Goal: Information Seeking & Learning: Learn about a topic

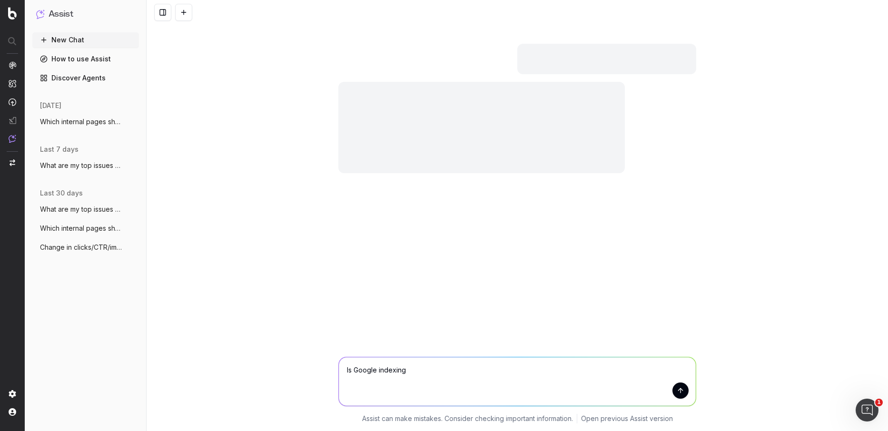
click at [9, 70] on div at bounding box center [13, 102] width 8 height 82
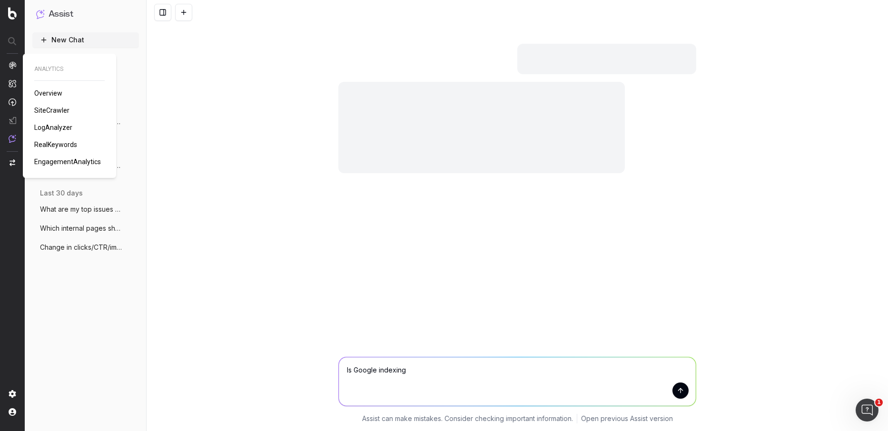
click at [14, 66] on img at bounding box center [13, 65] width 8 height 8
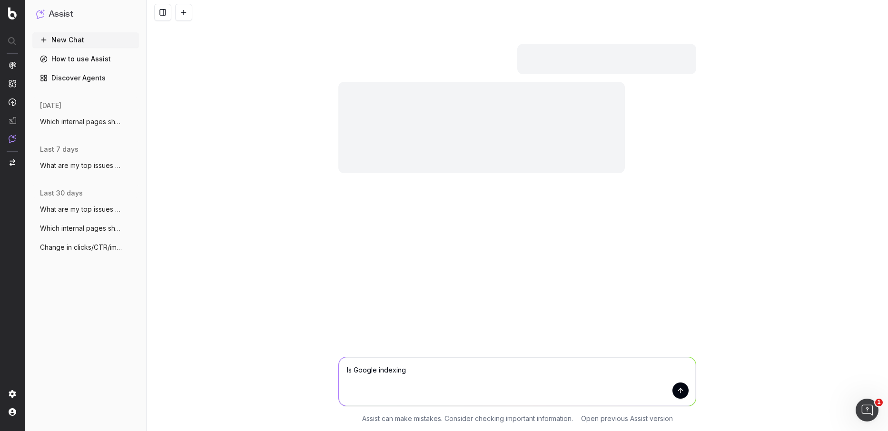
click at [14, 66] on img at bounding box center [13, 65] width 8 height 8
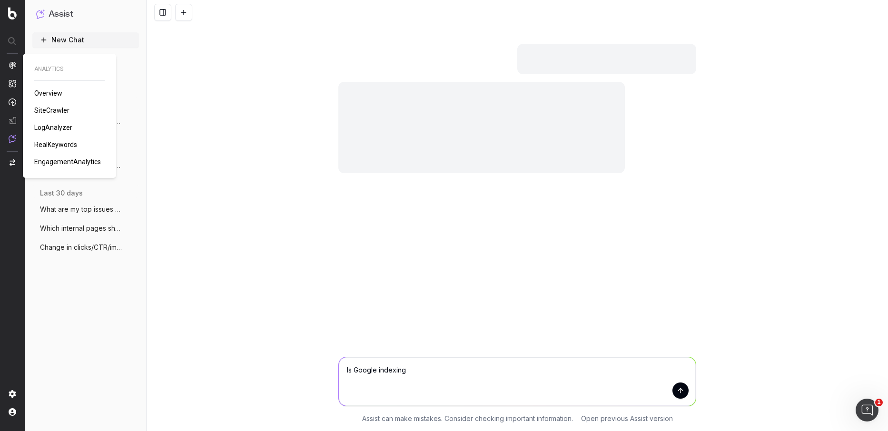
click at [51, 97] on span "Overview" at bounding box center [48, 93] width 28 height 8
click at [44, 93] on span "Overview" at bounding box center [48, 93] width 28 height 8
click at [45, 93] on span "Overview" at bounding box center [48, 93] width 28 height 8
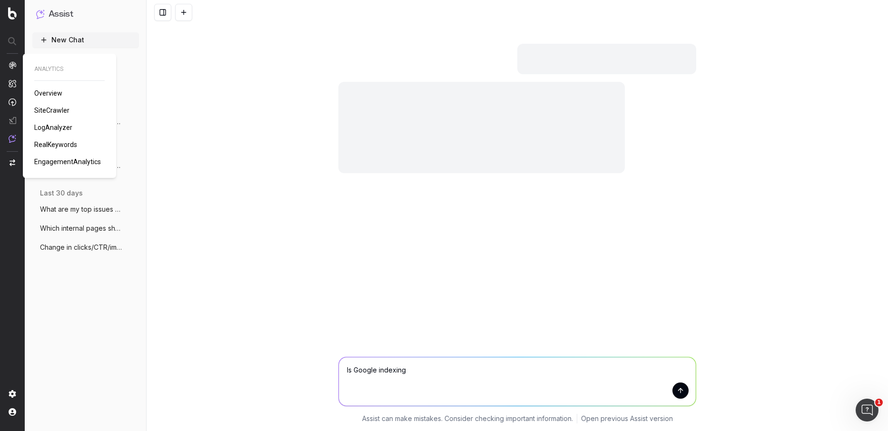
click at [45, 93] on span "Overview" at bounding box center [48, 93] width 28 height 8
click at [54, 114] on span "SiteCrawler" at bounding box center [51, 111] width 35 height 8
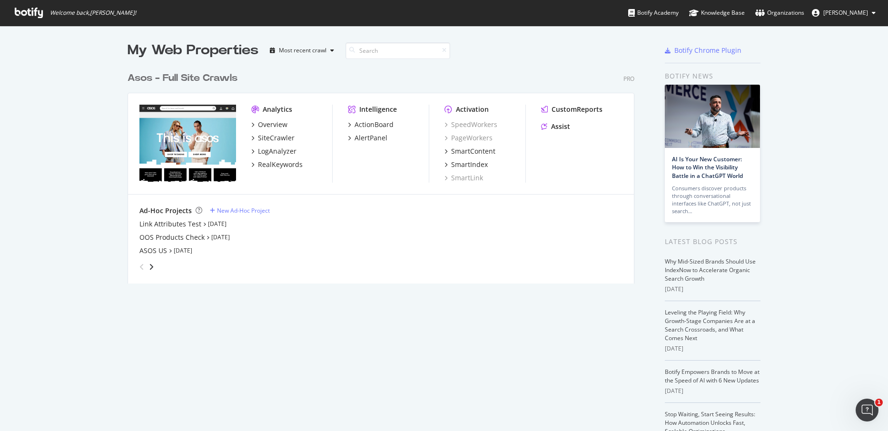
scroll to position [431, 888]
click at [276, 125] on div "Overview" at bounding box center [272, 125] width 29 height 10
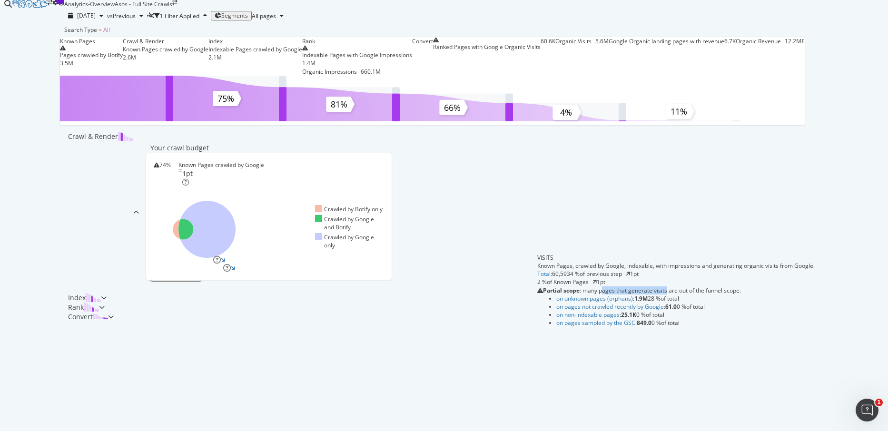
drag, startPoint x: 613, startPoint y: 325, endPoint x: 685, endPoint y: 325, distance: 72.8
click at [684, 294] on span "Partial scope : many pages that generate visits are out of the funnel scope." at bounding box center [642, 290] width 198 height 8
click at [107, 303] on div "Index" at bounding box center [85, 298] width 42 height 10
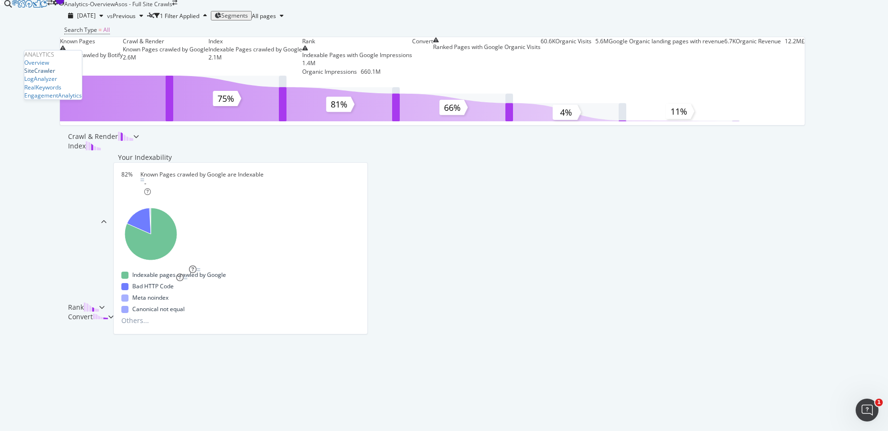
click at [50, 75] on div "SiteCrawler" at bounding box center [39, 71] width 31 height 8
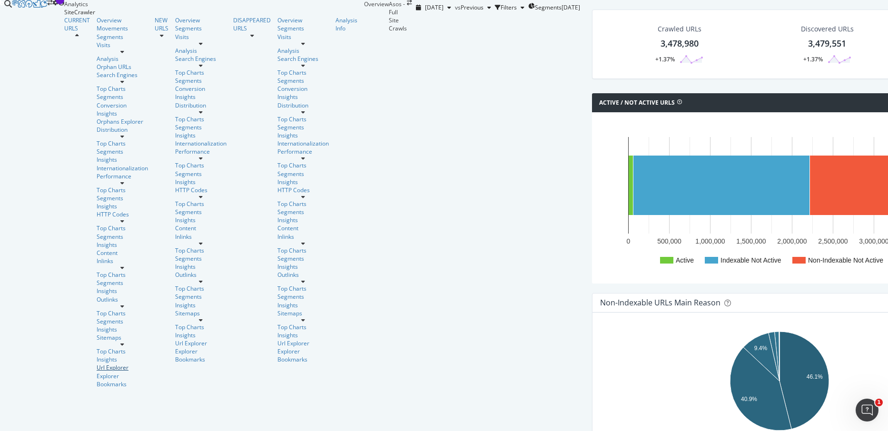
click at [97, 363] on div "Url Explorer" at bounding box center [122, 367] width 51 height 8
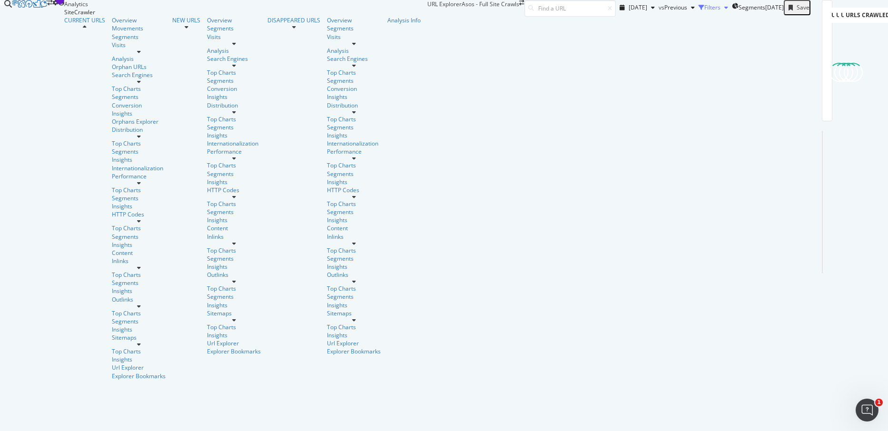
click at [704, 11] on div "Filters" at bounding box center [712, 7] width 16 height 8
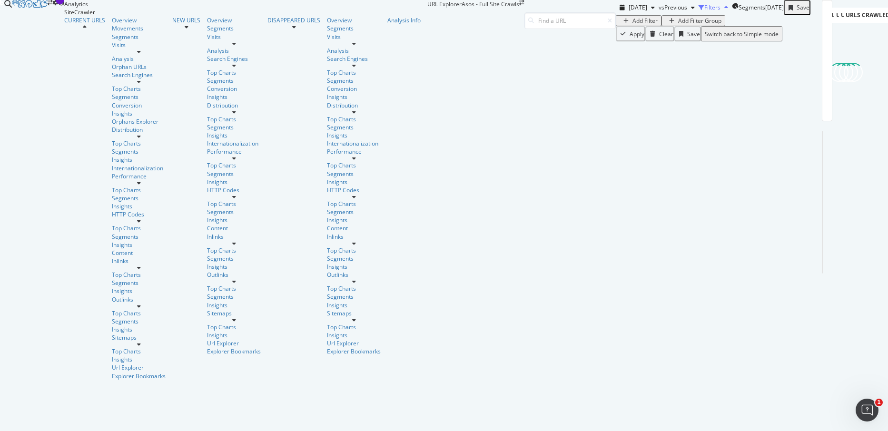
click at [704, 11] on div "Filters" at bounding box center [712, 7] width 16 height 8
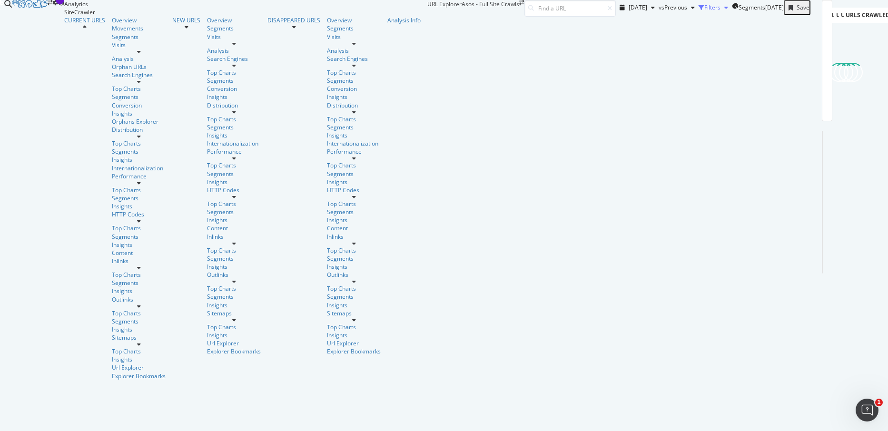
click at [704, 11] on div "Filters" at bounding box center [712, 7] width 16 height 8
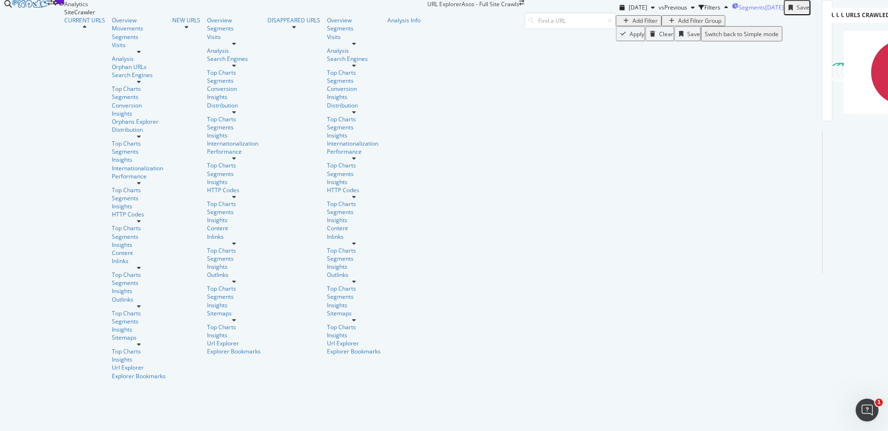
click at [738, 11] on span "Segments" at bounding box center [751, 7] width 27 height 8
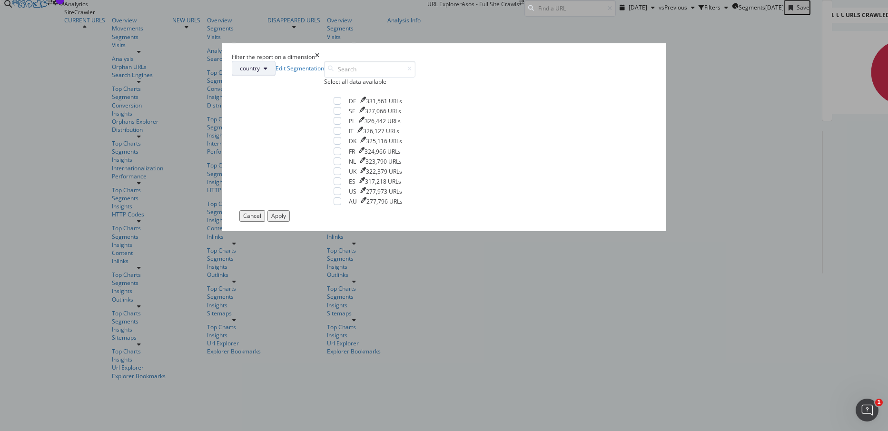
click at [275, 76] on button "country" at bounding box center [254, 68] width 44 height 15
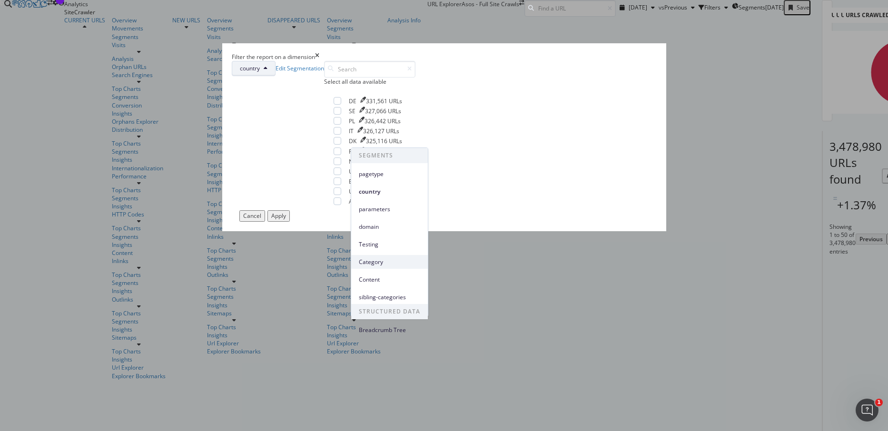
scroll to position [24, 0]
click at [384, 293] on span "sibling-categories" at bounding box center [389, 297] width 61 height 9
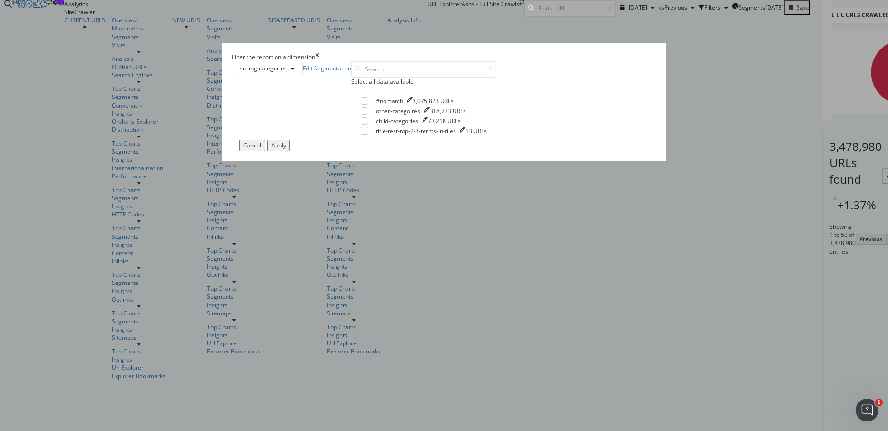
click at [261, 149] on div "Cancel" at bounding box center [252, 145] width 18 height 8
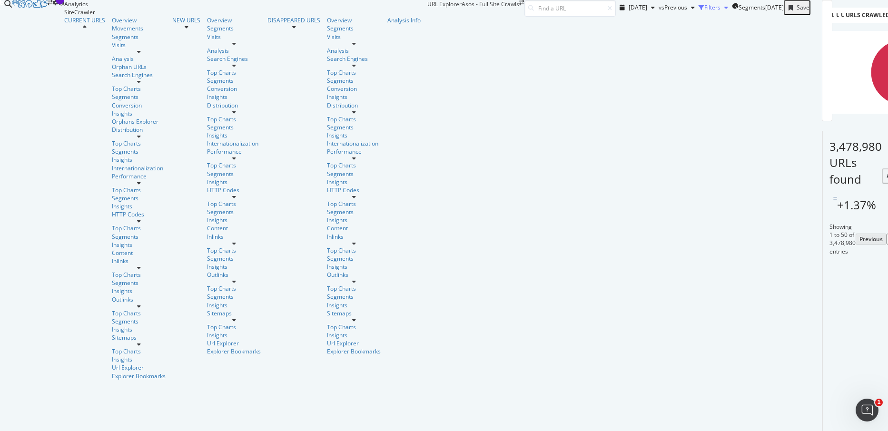
click at [704, 11] on div "Filters" at bounding box center [712, 7] width 16 height 8
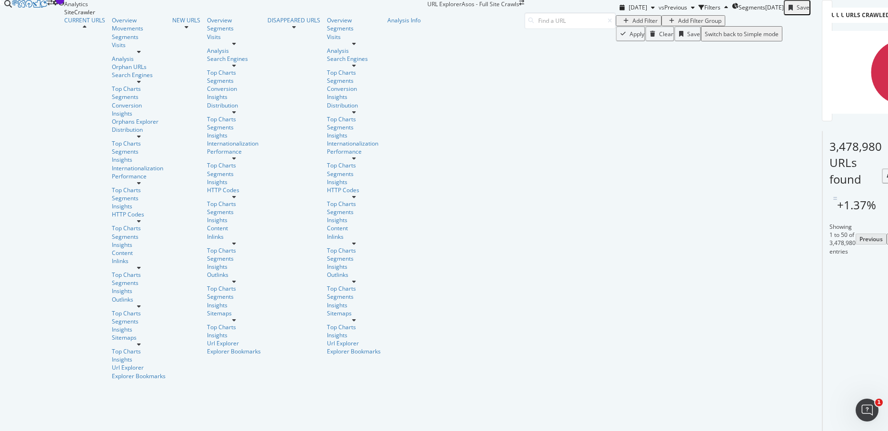
click at [632, 25] on div "Add Filter" at bounding box center [644, 21] width 25 height 8
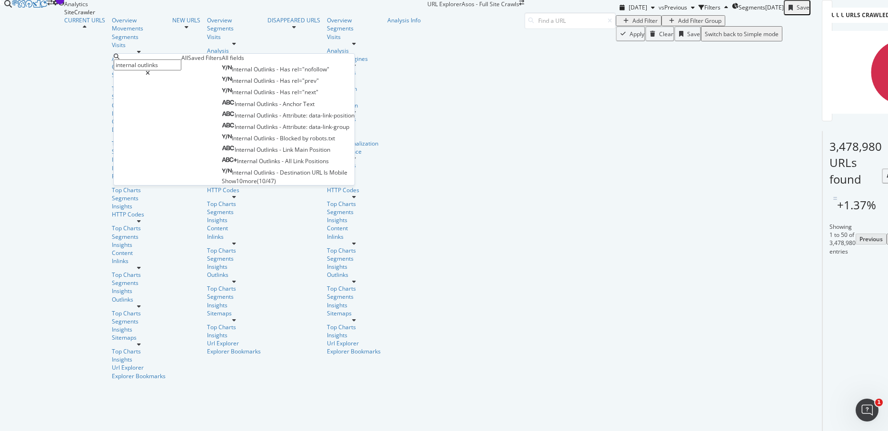
type input "internal outlinks"
click at [222, 185] on span "Show 10 more" at bounding box center [239, 181] width 35 height 8
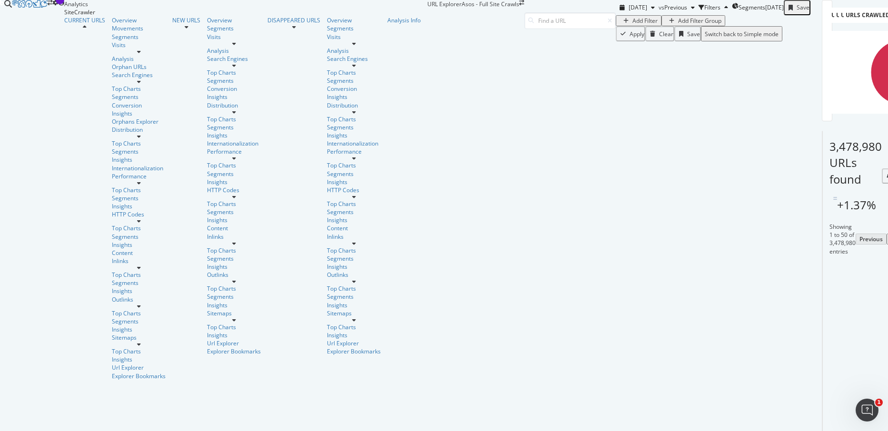
click at [615, 26] on div "Add Filter Add Filter Group" at bounding box center [712, 20] width 195 height 11
click at [619, 24] on div "button" at bounding box center [625, 21] width 13 height 6
type input "o"
click at [615, 26] on div "Add Filter Add Filter Group" at bounding box center [712, 20] width 195 height 11
click at [738, 11] on span "Segments" at bounding box center [751, 7] width 27 height 8
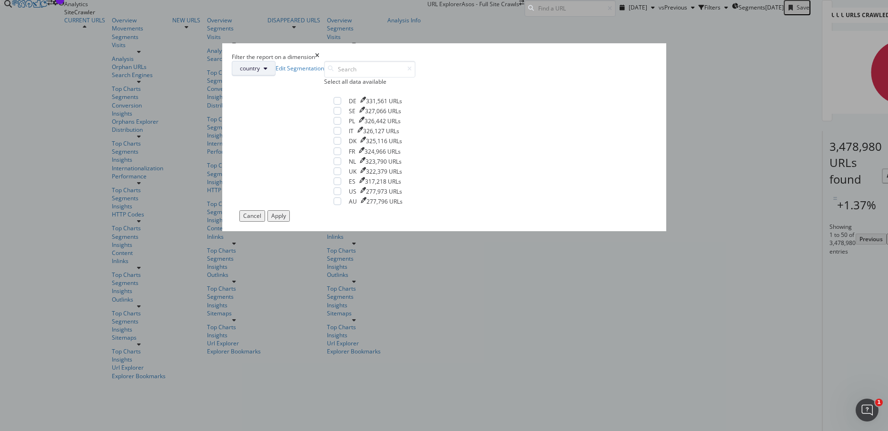
click at [260, 72] on span "country" at bounding box center [250, 68] width 20 height 8
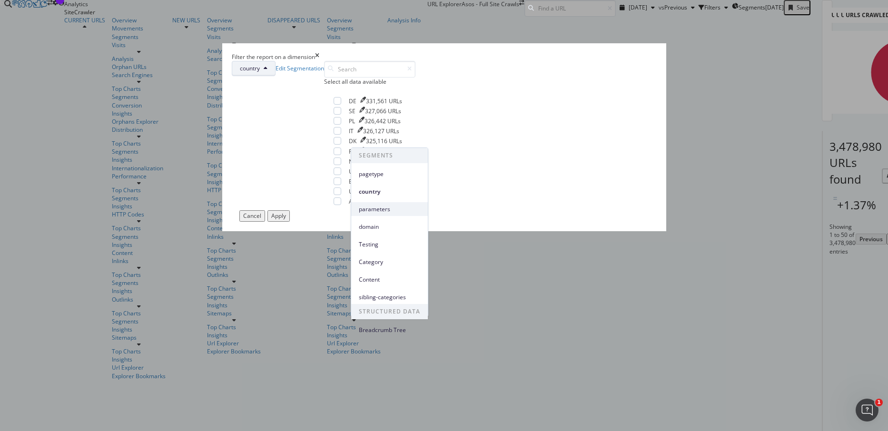
scroll to position [0, 0]
click at [460, 131] on div "country Edit Segmentation Select all data available DE 331,561 URLs SE 327,066 …" at bounding box center [444, 136] width 425 height 150
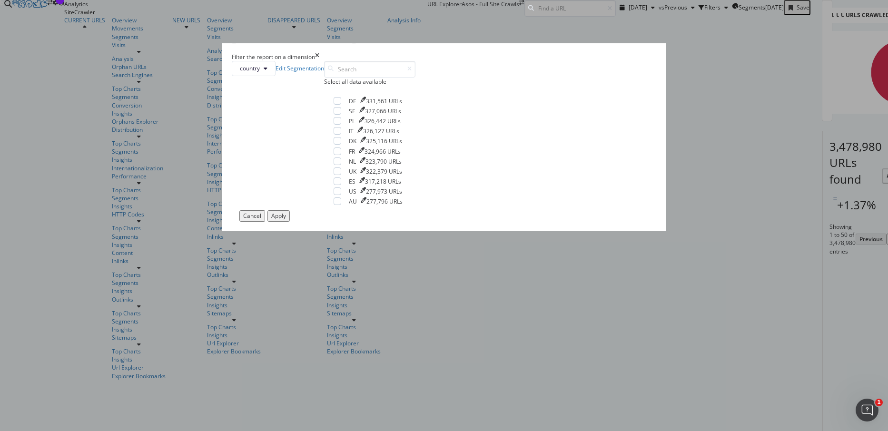
click at [319, 61] on icon "times" at bounding box center [317, 57] width 4 height 8
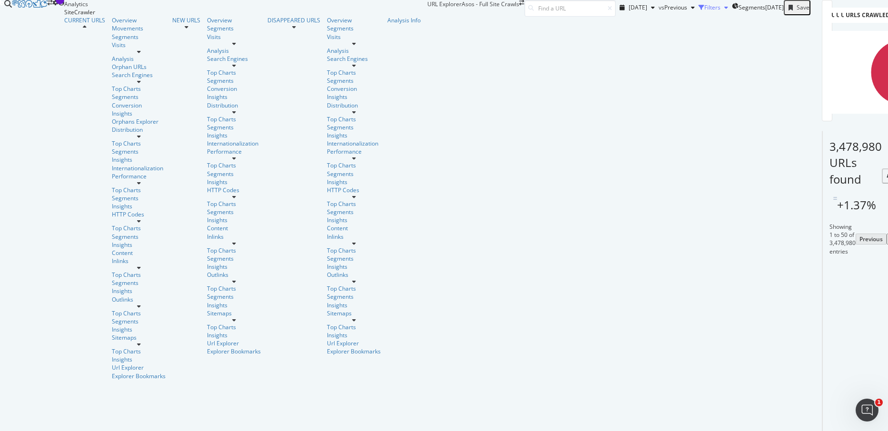
click at [704, 11] on div "Filters" at bounding box center [712, 7] width 16 height 8
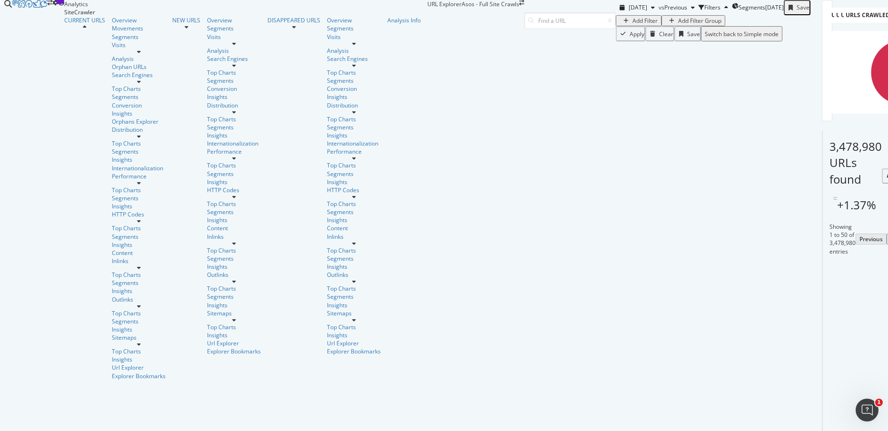
click at [678, 25] on div "Add Filter Group" at bounding box center [699, 21] width 43 height 8
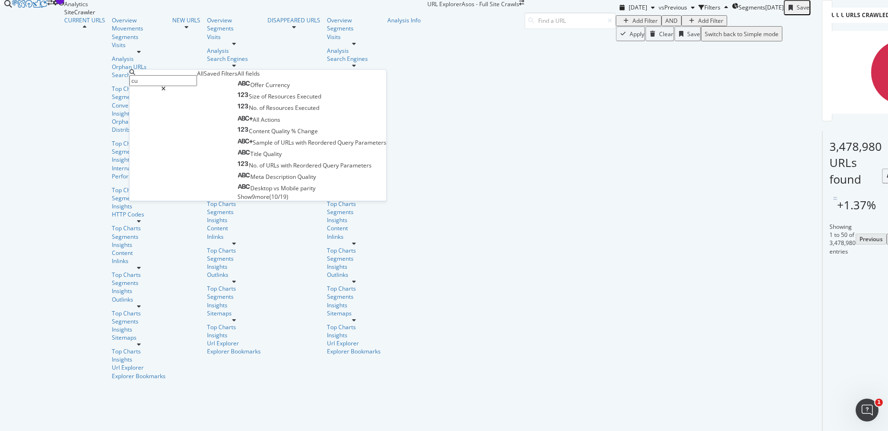
type input "c"
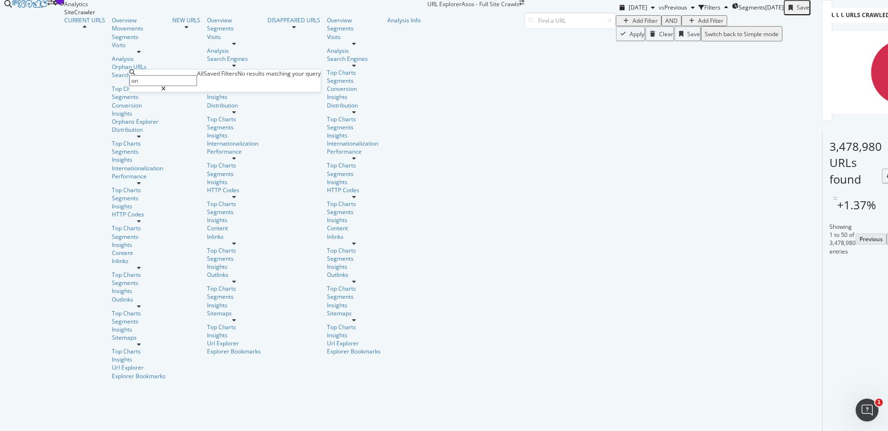
type input "o"
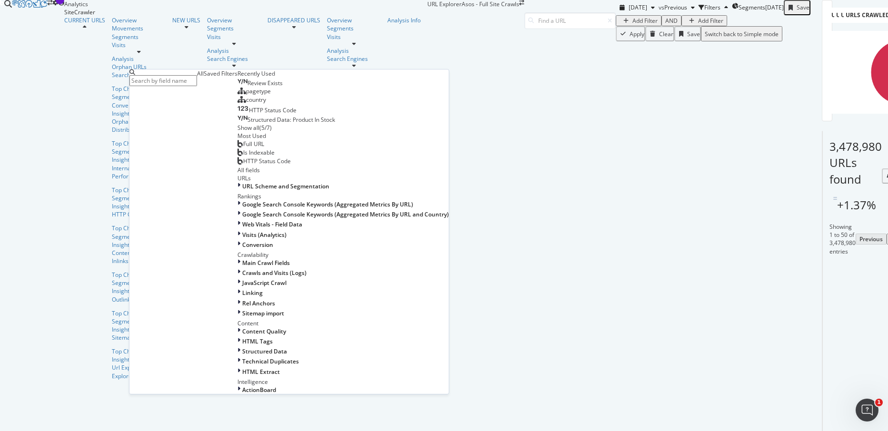
click at [615, 26] on div "Add Filter AND Add Filter" at bounding box center [712, 20] width 195 height 11
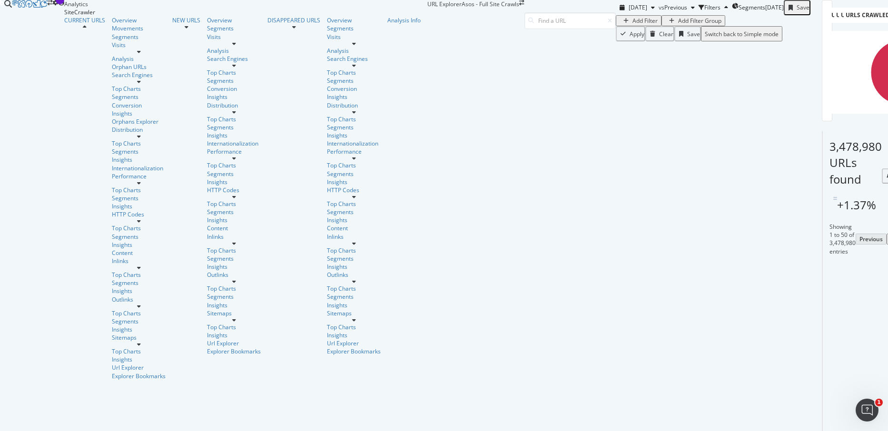
click at [619, 24] on div "button" at bounding box center [625, 21] width 13 height 6
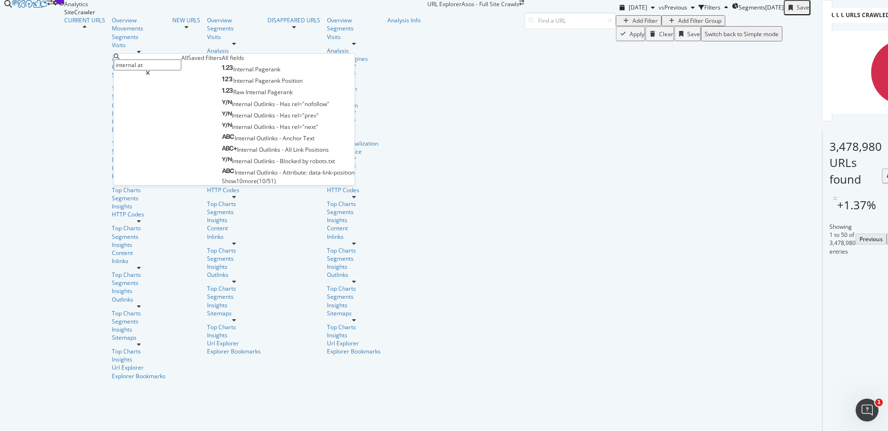
click at [188, 62] on div "Saved Filters" at bounding box center [205, 58] width 34 height 8
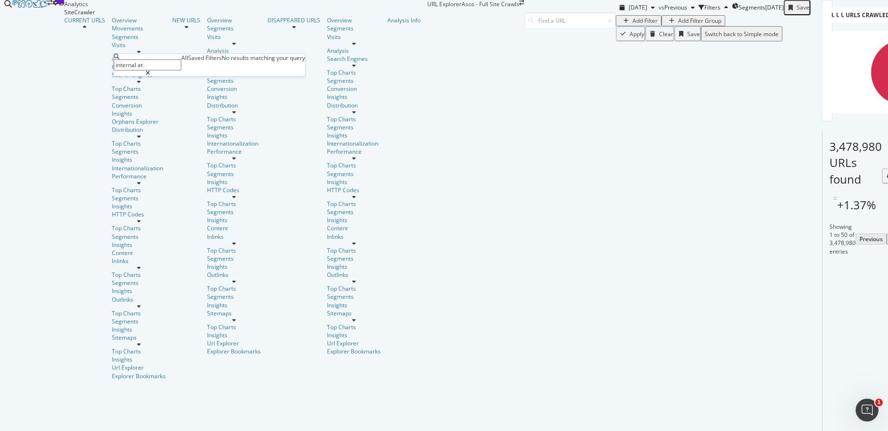
click at [181, 62] on div "All" at bounding box center [184, 58] width 7 height 8
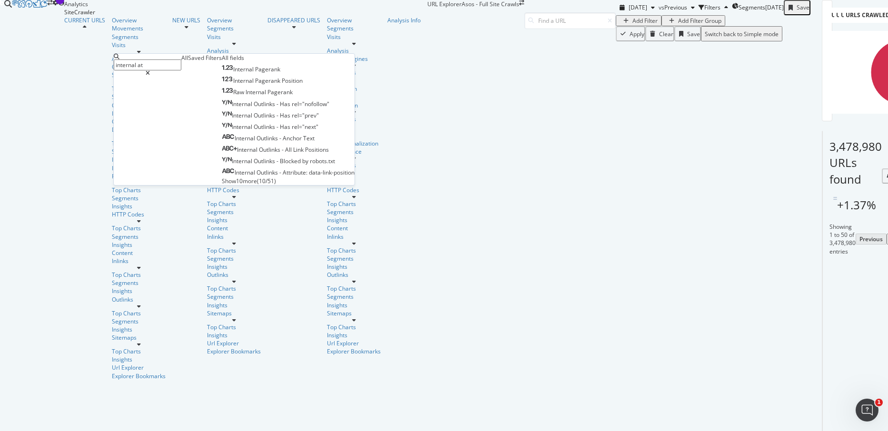
click at [171, 59] on input "internal at" at bounding box center [148, 64] width 68 height 11
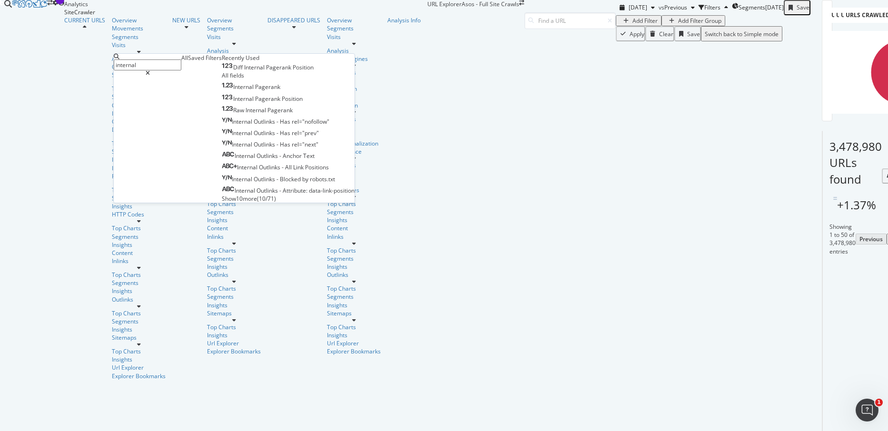
type input "internal"
click at [222, 203] on span "Show 10 more" at bounding box center [239, 199] width 35 height 8
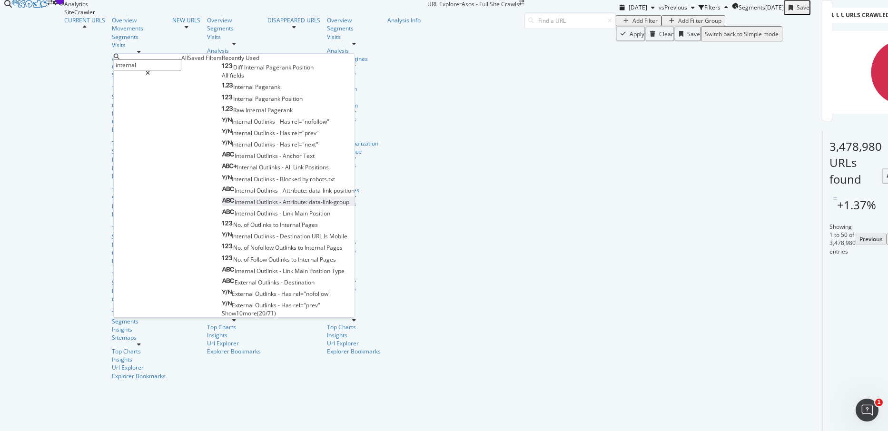
click at [234, 206] on span "Internal" at bounding box center [245, 202] width 22 height 8
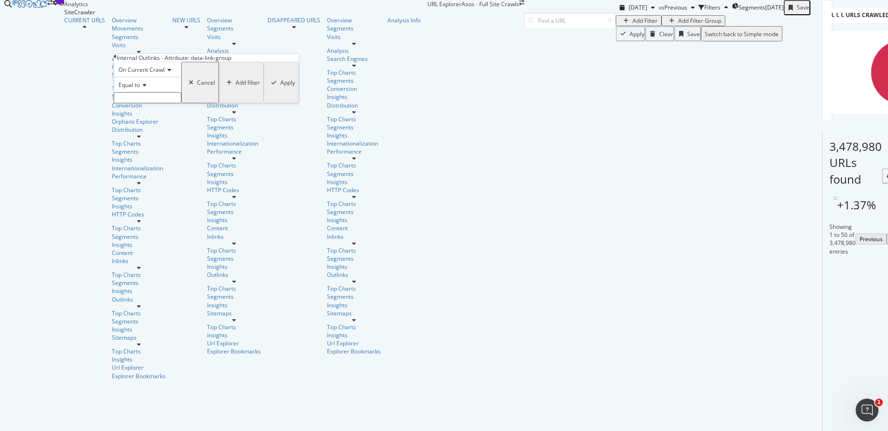
click at [156, 103] on div "Equal to" at bounding box center [148, 90] width 68 height 26
click at [153, 103] on div "On Current Crawl Equal to Cancel Add filter Apply" at bounding box center [206, 82] width 185 height 41
click at [156, 103] on input "text" at bounding box center [148, 97] width 68 height 11
click at [141, 153] on span "PLP.PillLink" at bounding box center [129, 149] width 24 height 8
type input "PLP.PillLink"
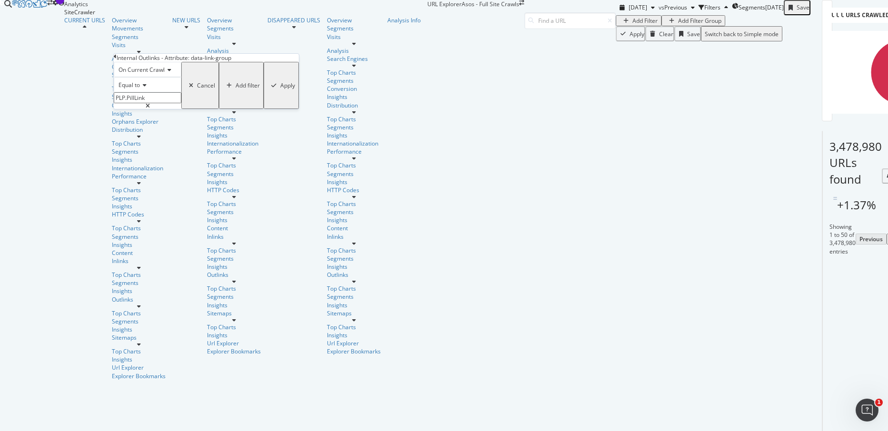
click at [280, 89] on div "Apply" at bounding box center [287, 85] width 15 height 8
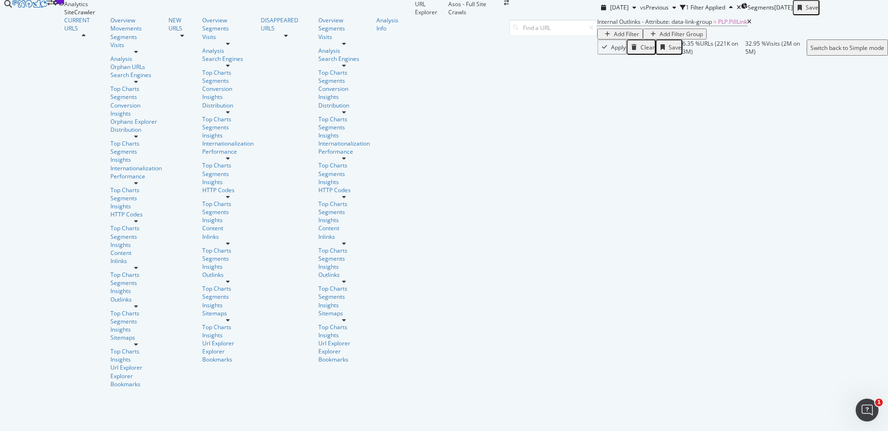
scroll to position [1350, 0]
click at [110, 372] on div "Explorer Bookmarks" at bounding box center [135, 380] width 51 height 16
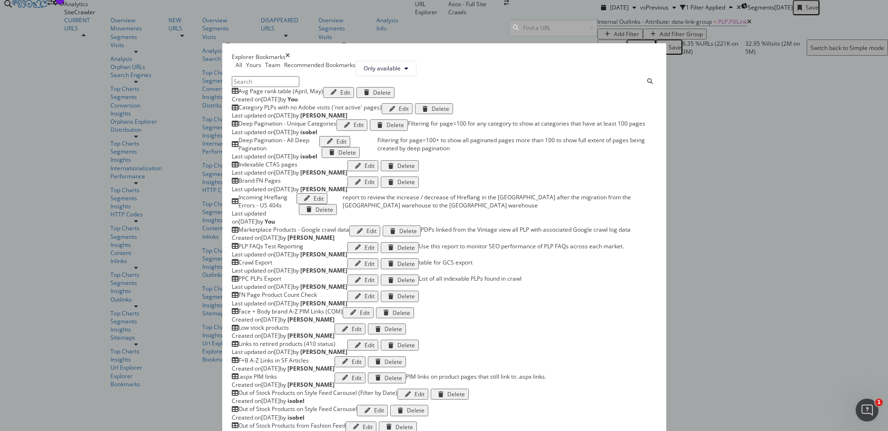
scroll to position [0, 0]
click at [290, 53] on div "times" at bounding box center [287, 57] width 4 height 8
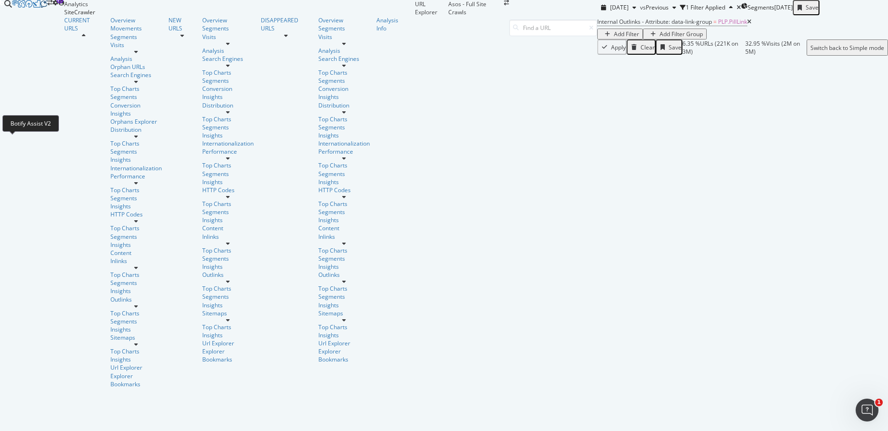
click at [40, 8] on icon at bounding box center [43, 4] width 7 height 8
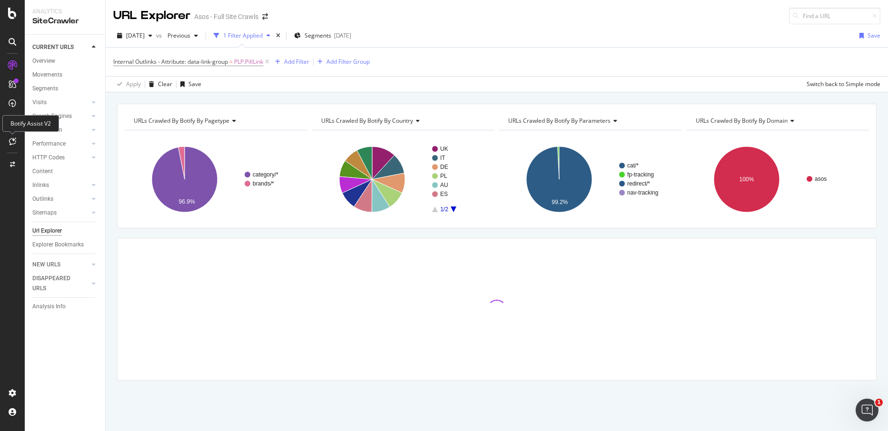
click at [15, 143] on icon at bounding box center [12, 141] width 7 height 8
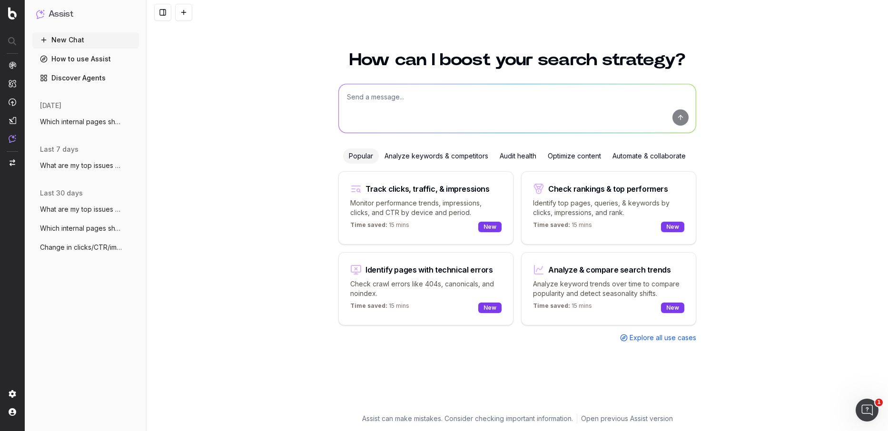
click at [404, 107] on textarea at bounding box center [517, 108] width 357 height 49
click at [643, 337] on span "Explore all use cases" at bounding box center [662, 338] width 67 height 10
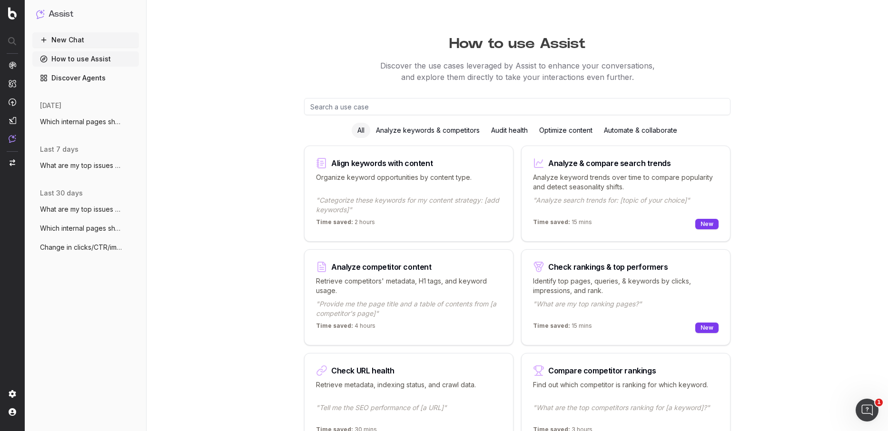
click at [479, 106] on input "text" at bounding box center [517, 106] width 426 height 17
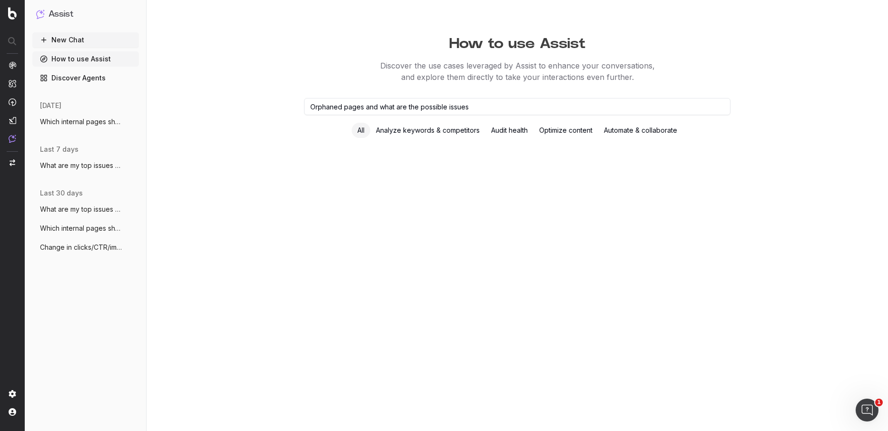
type input "Orphaned pages and what are the possible issues"
click at [417, 132] on div "Analyze keywords & competitors" at bounding box center [427, 130] width 115 height 15
click at [477, 105] on input "Orphaned pages and what are the possible issues" at bounding box center [517, 106] width 426 height 17
click at [394, 110] on input "Orphaned pages and what are the possible issues" at bounding box center [517, 106] width 426 height 17
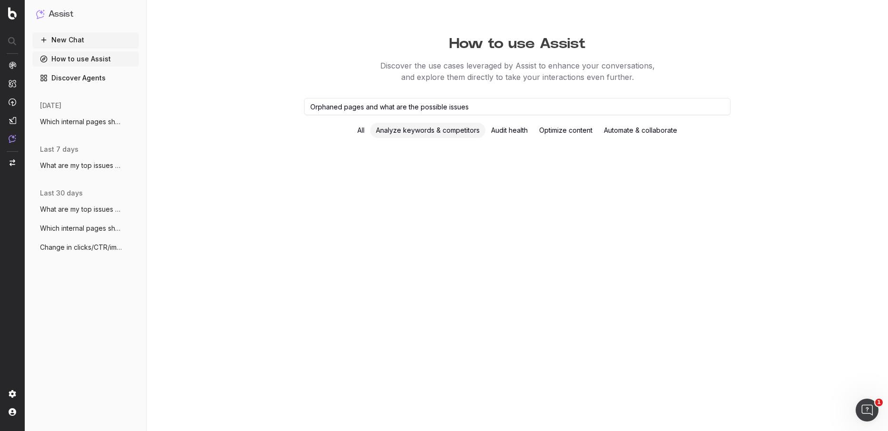
click at [394, 110] on input "Orphaned pages and what are the possible issues" at bounding box center [517, 106] width 426 height 17
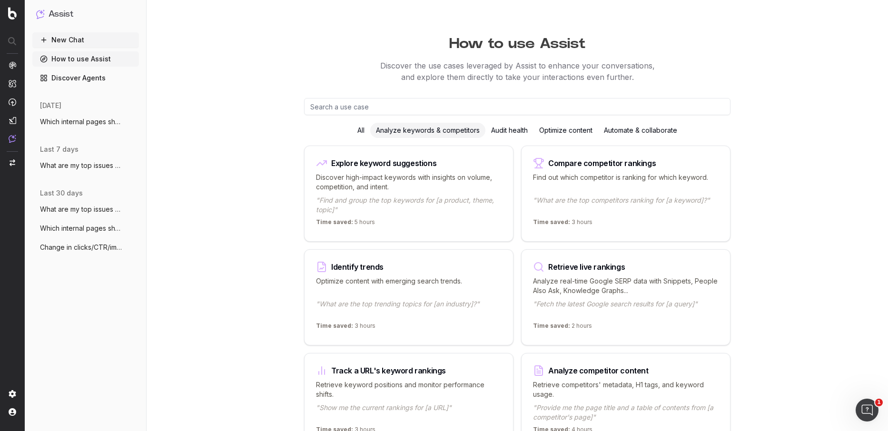
type input "I"
click at [353, 128] on div "All" at bounding box center [360, 130] width 19 height 15
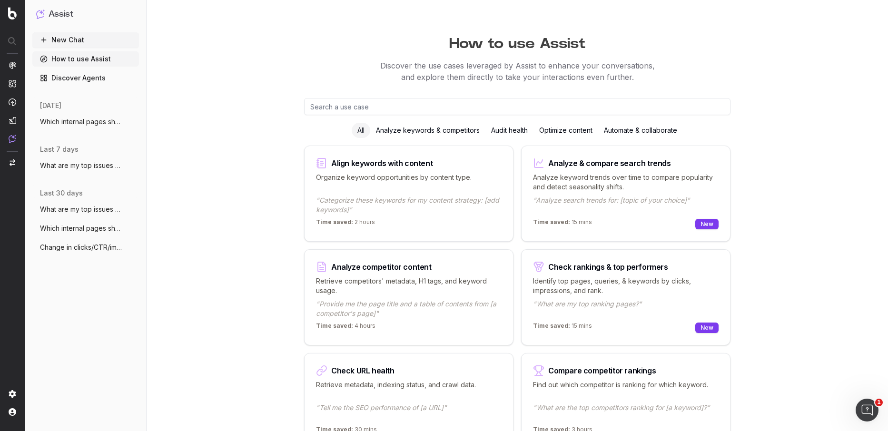
click at [355, 129] on div "All" at bounding box center [360, 130] width 19 height 15
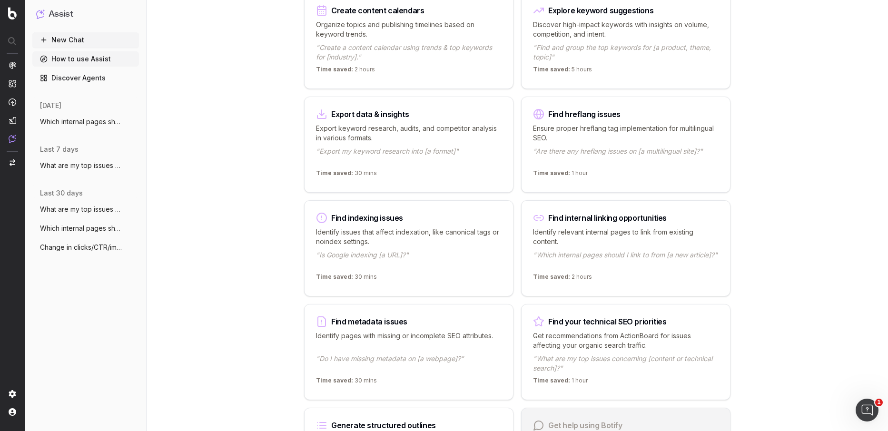
scroll to position [470, 0]
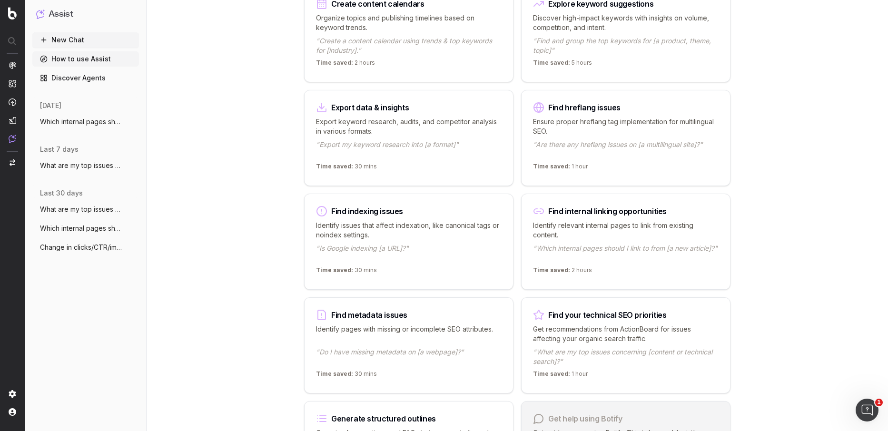
click at [634, 244] on p ""Which internal pages should I link to from [a new article]?"" at bounding box center [625, 253] width 185 height 19
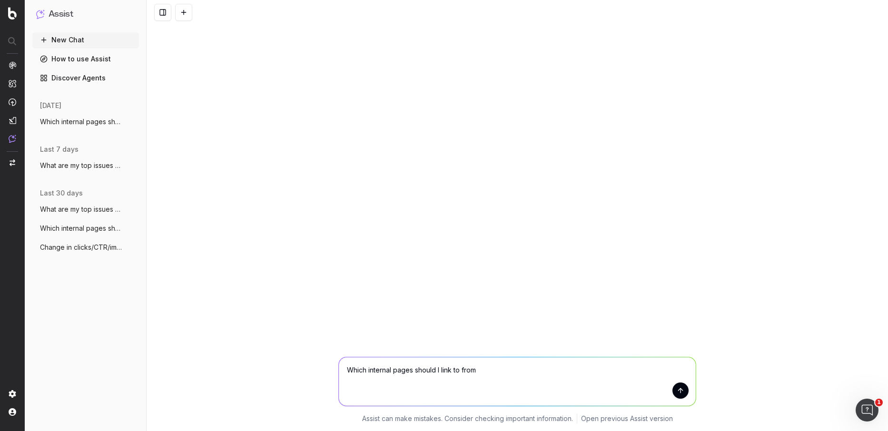
click at [495, 377] on textarea "Which internal pages should I link to from" at bounding box center [517, 381] width 357 height 49
click at [863, 414] on icon "Open Intercom Messenger" at bounding box center [867, 410] width 16 height 16
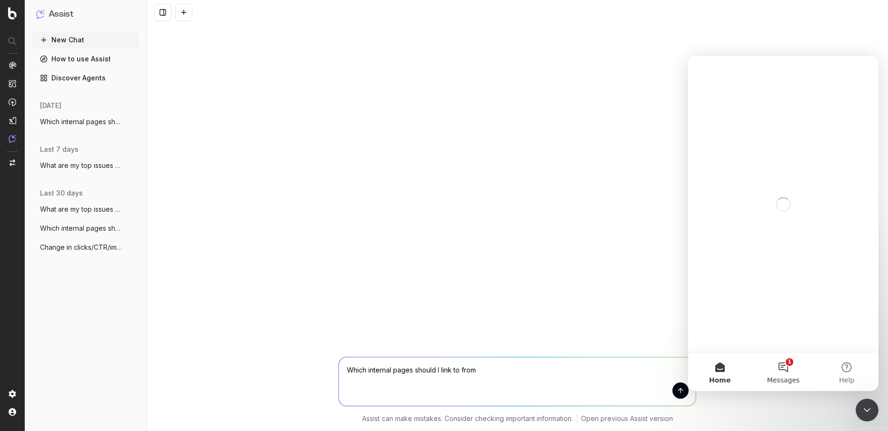
click at [787, 366] on button "1 Messages" at bounding box center [782, 372] width 63 height 38
click at [721, 360] on button "Home" at bounding box center [719, 372] width 63 height 38
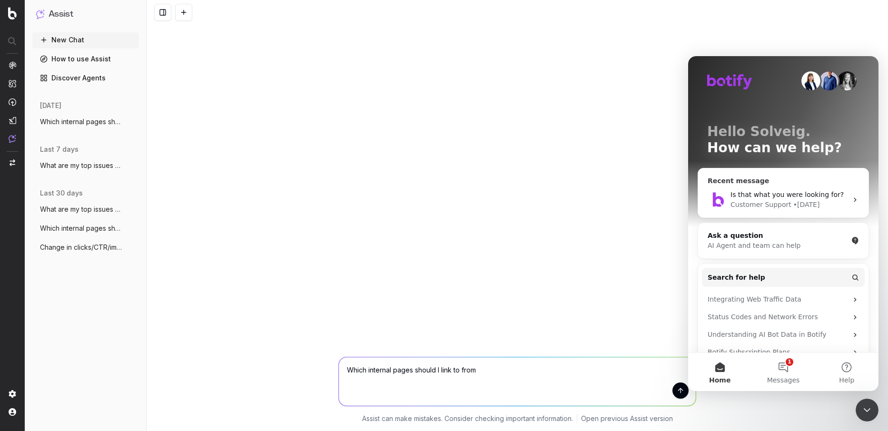
click at [749, 197] on span "Is that what you were looking for?" at bounding box center [786, 195] width 113 height 8
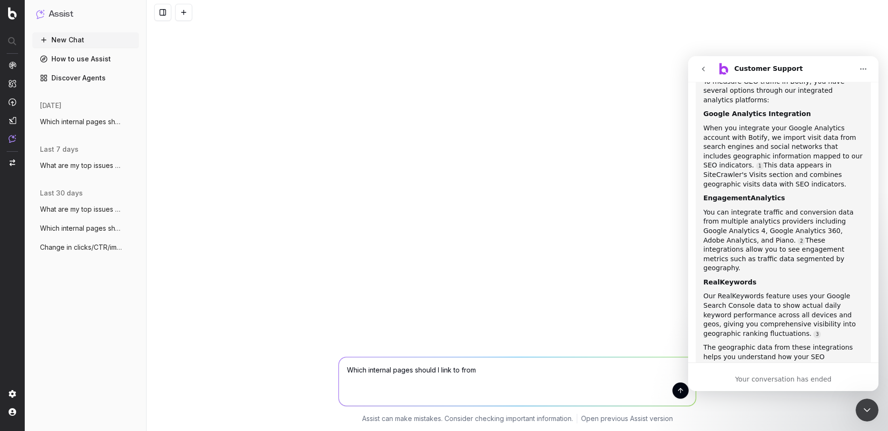
scroll to position [505, 0]
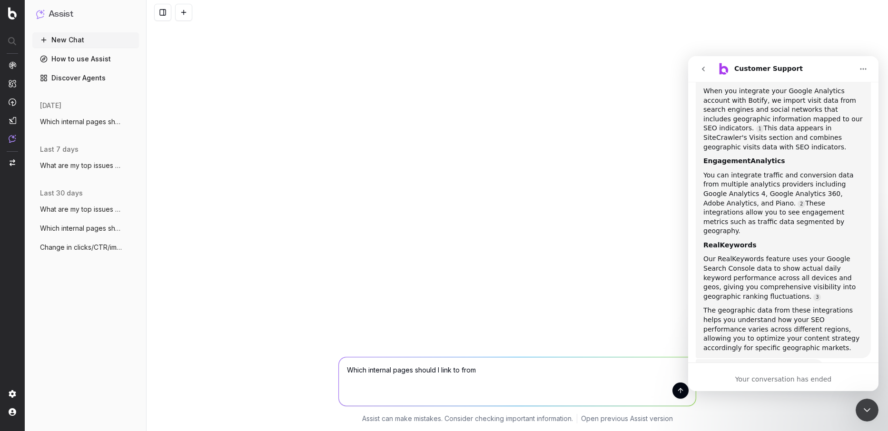
click at [702, 64] on button "go back" at bounding box center [703, 69] width 18 height 18
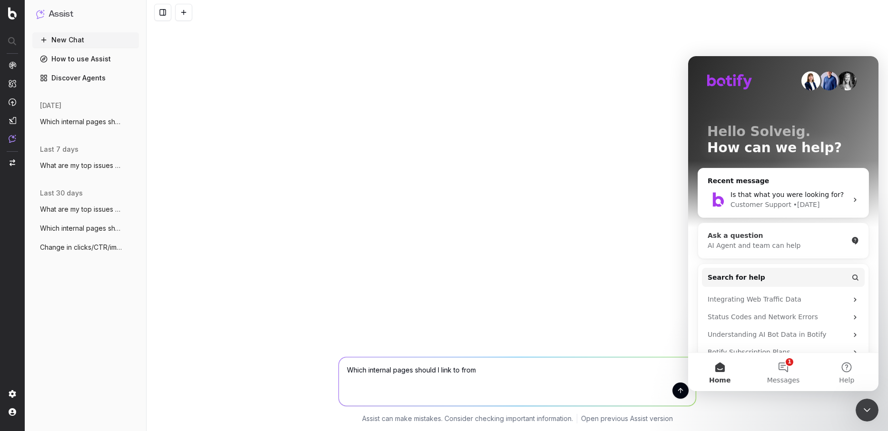
click at [804, 243] on div "AI Agent and team can help" at bounding box center [777, 246] width 140 height 10
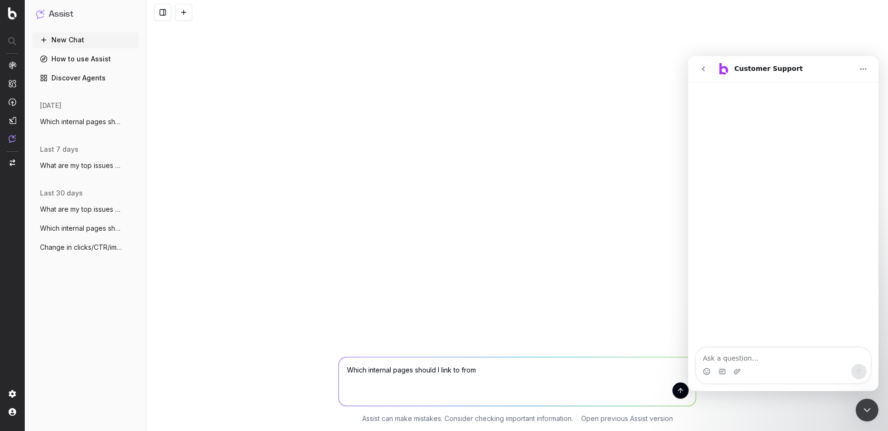
click at [719, 358] on textarea "Ask a question…" at bounding box center [783, 356] width 174 height 16
type textarea "How do I report on internal linking on PLP and orphaned pages?"
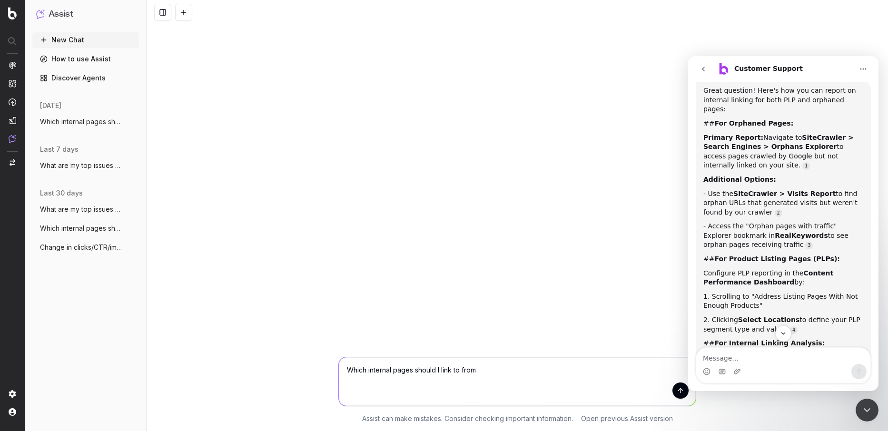
scroll to position [146, 0]
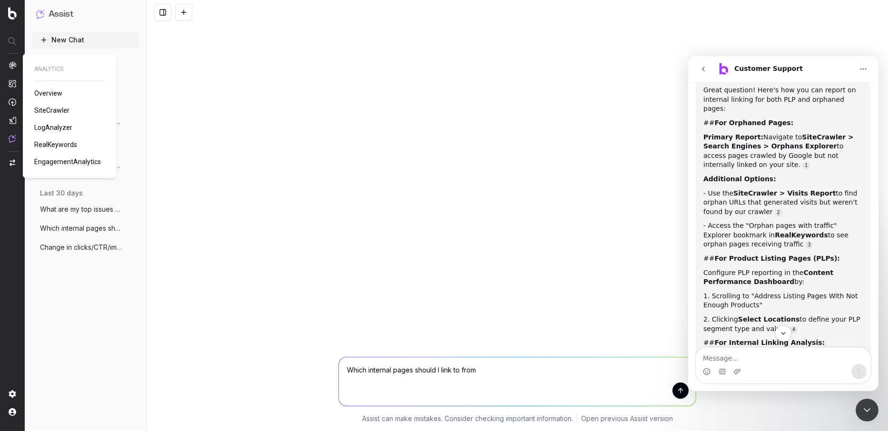
click at [41, 146] on span "RealKeywords" at bounding box center [55, 145] width 43 height 8
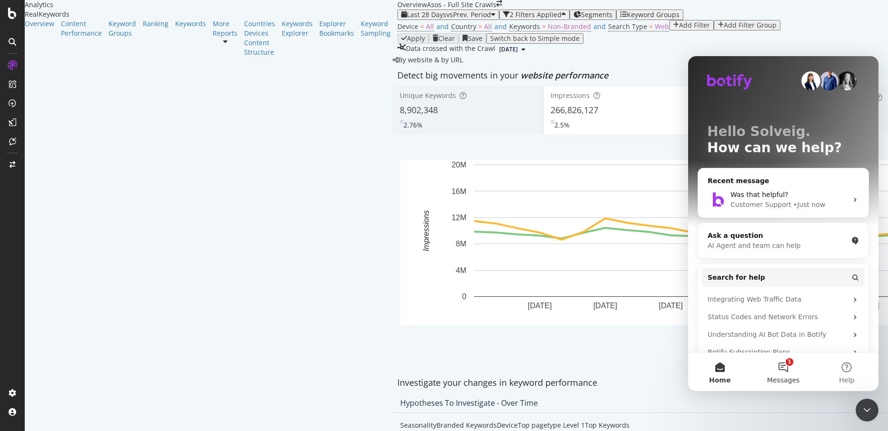
click at [776, 369] on button "1 Messages" at bounding box center [782, 372] width 63 height 38
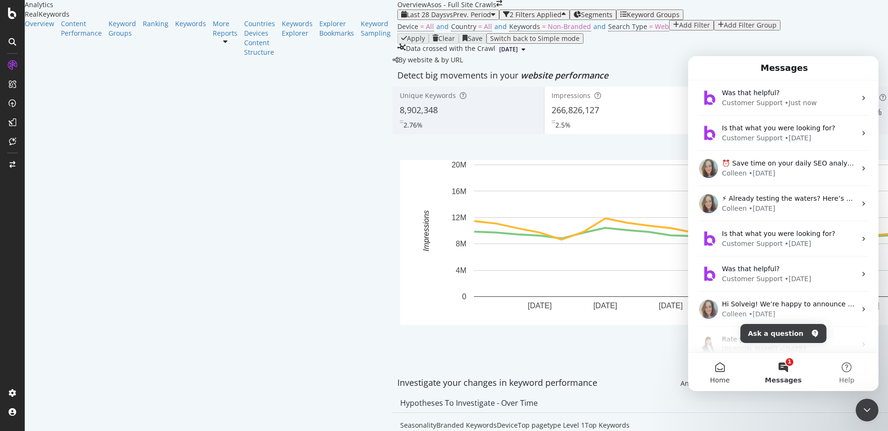
scroll to position [3, 0]
click at [717, 382] on span "Home" at bounding box center [720, 380] width 20 height 7
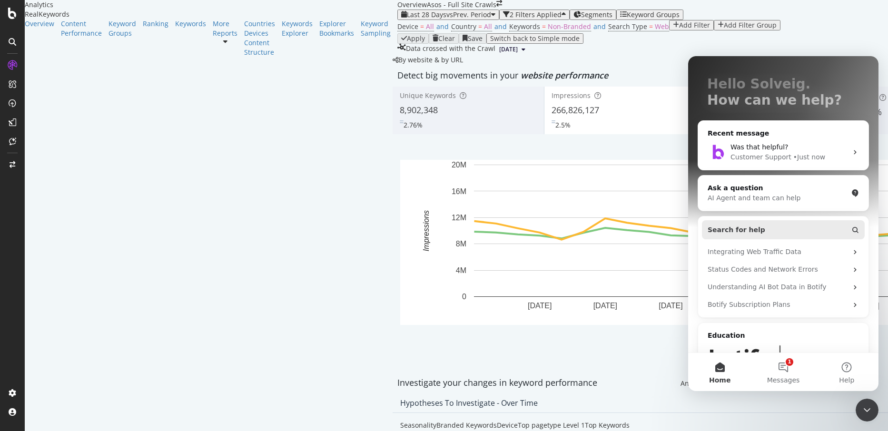
scroll to position [107, 0]
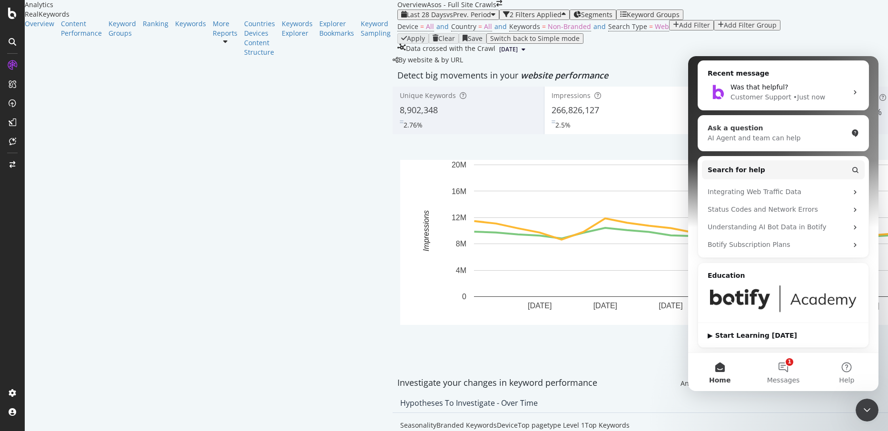
click at [776, 145] on div "Ask a question AI Agent and team can help" at bounding box center [783, 133] width 170 height 35
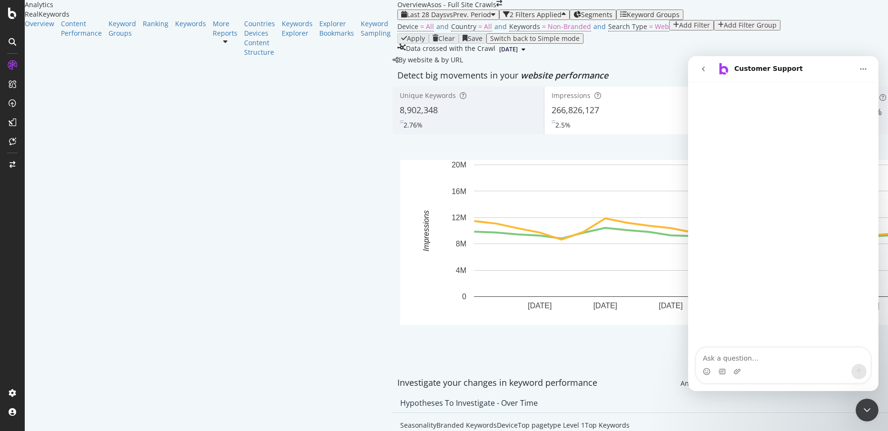
scroll to position [0, 0]
click at [700, 72] on icon "go back" at bounding box center [703, 69] width 8 height 8
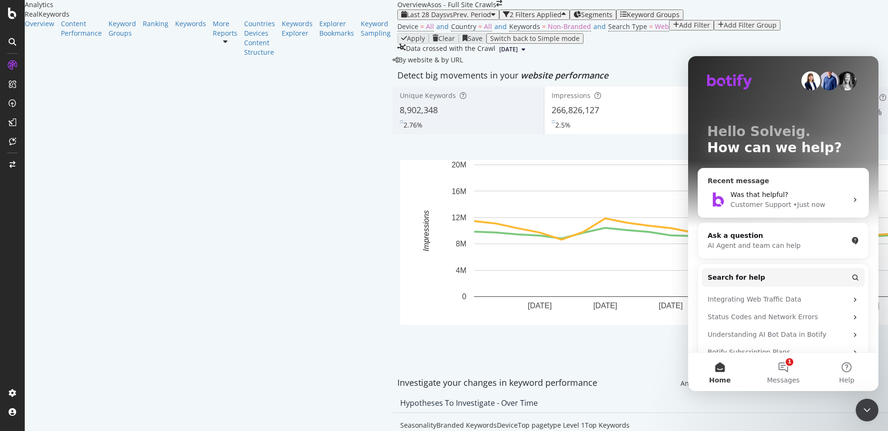
scroll to position [1, 0]
click at [782, 199] on div "Customer Support" at bounding box center [760, 204] width 61 height 10
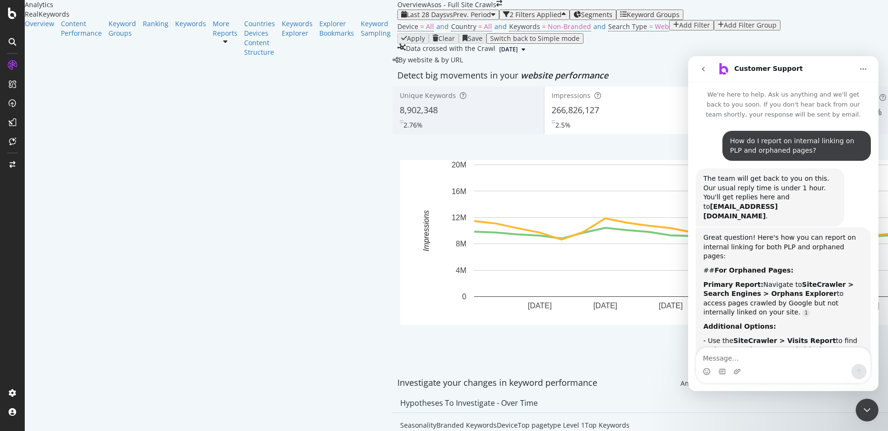
scroll to position [49, 0]
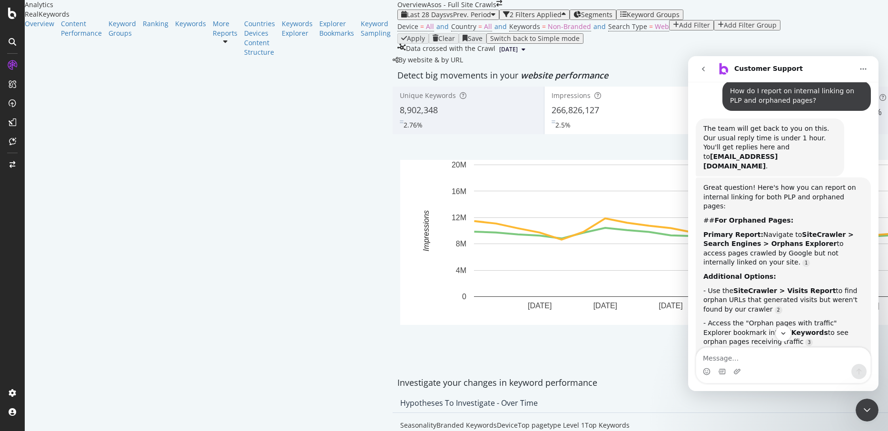
drag, startPoint x: 779, startPoint y: 131, endPoint x: 799, endPoint y: 134, distance: 20.1
click at [785, 132] on div "The team will get back to you on this. Our usual reply time is under 1 hour. Yo…" at bounding box center [769, 147] width 133 height 47
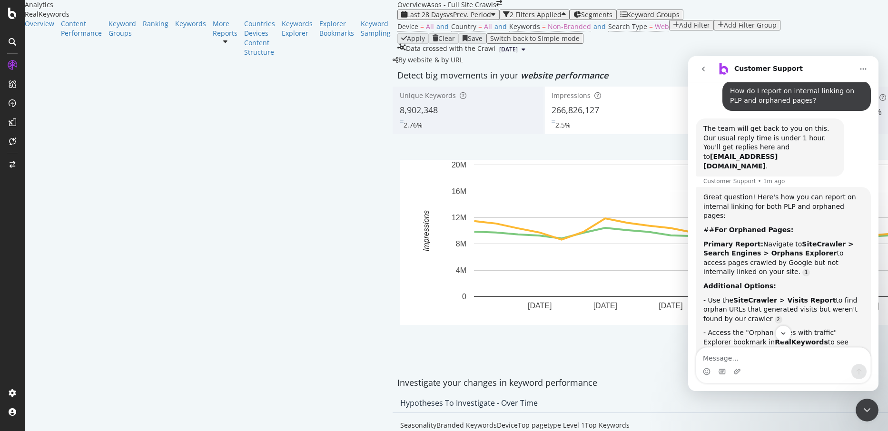
click at [799, 134] on div "The team will get back to you on this. Our usual reply time is under 1 hour. Yo…" at bounding box center [769, 147] width 133 height 47
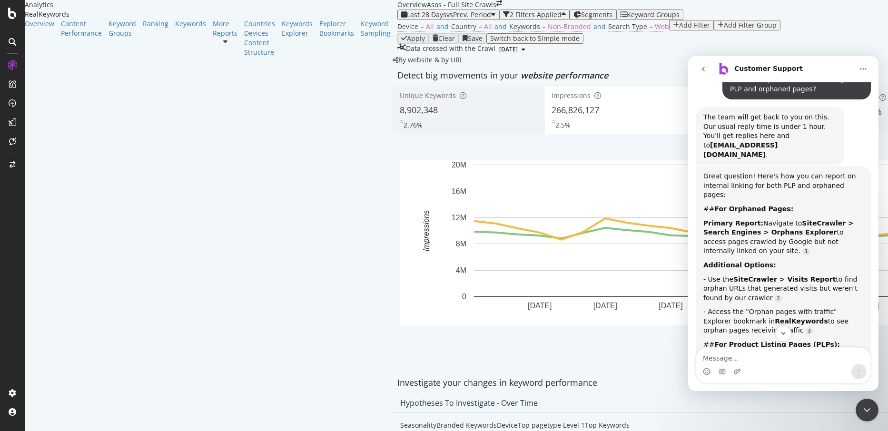
scroll to position [68, 0]
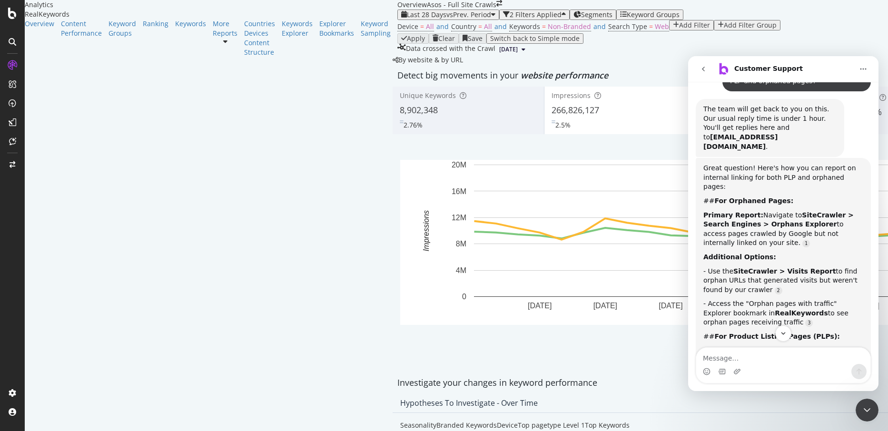
click at [726, 197] on b "For Orphaned Pages:" at bounding box center [753, 201] width 79 height 8
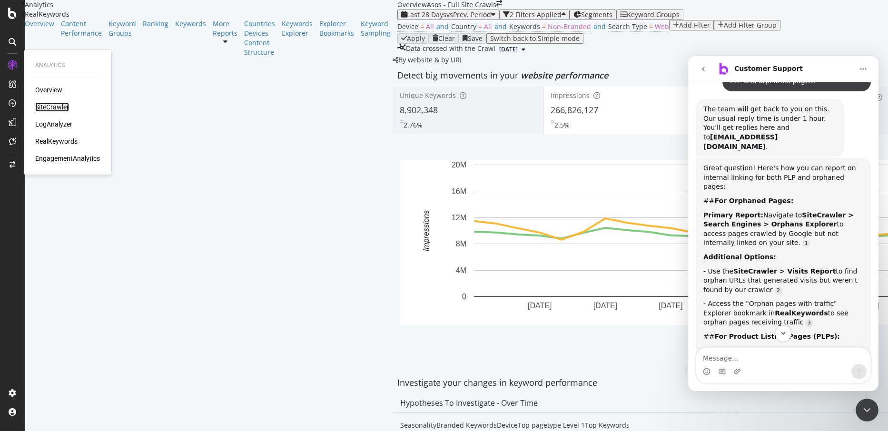
click at [53, 106] on div "SiteCrawler" at bounding box center [52, 107] width 34 height 10
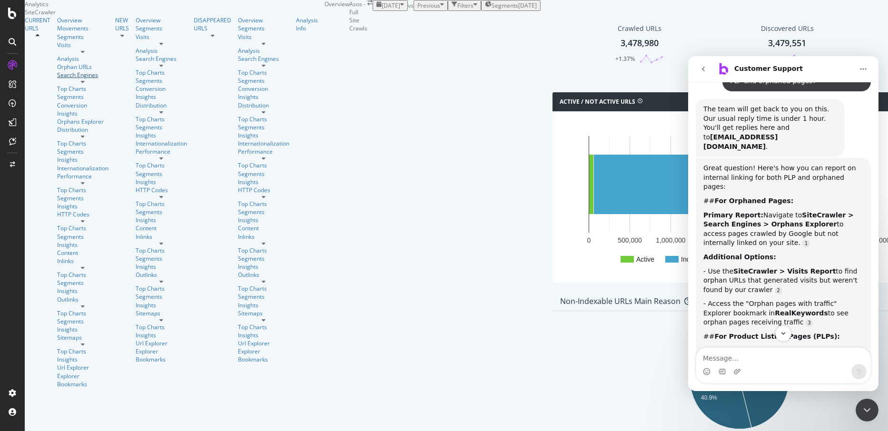
click at [58, 79] on div "Search Engines" at bounding box center [82, 75] width 51 height 8
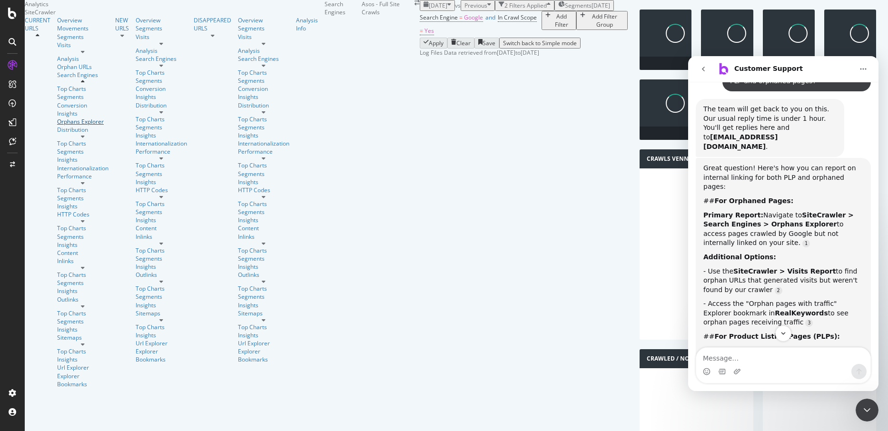
click at [57, 126] on div "Orphans Explorer" at bounding box center [82, 121] width 51 height 8
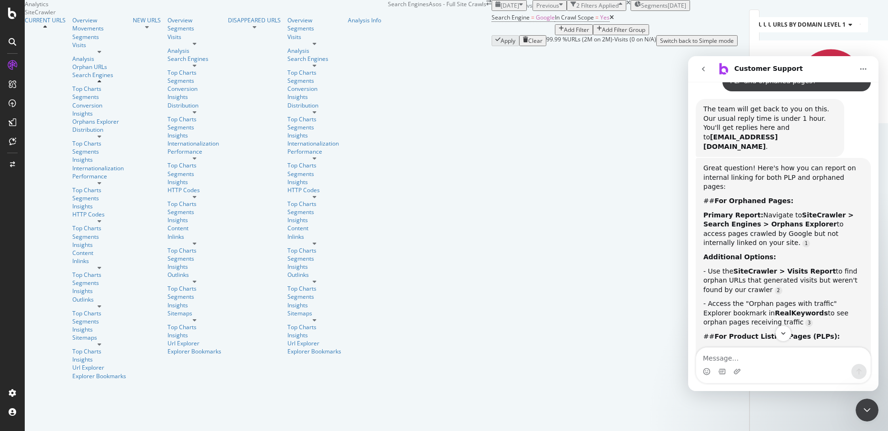
click at [564, 34] on div "Add Filter" at bounding box center [576, 30] width 25 height 8
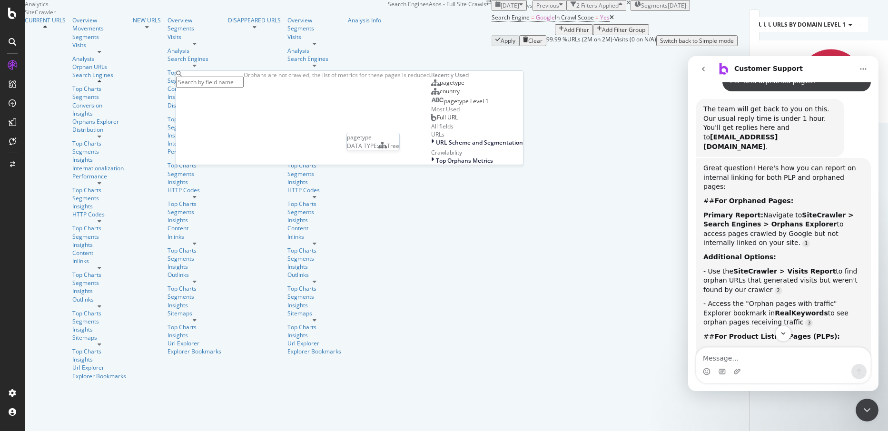
click at [439, 87] on span "pagetype" at bounding box center [451, 82] width 25 height 8
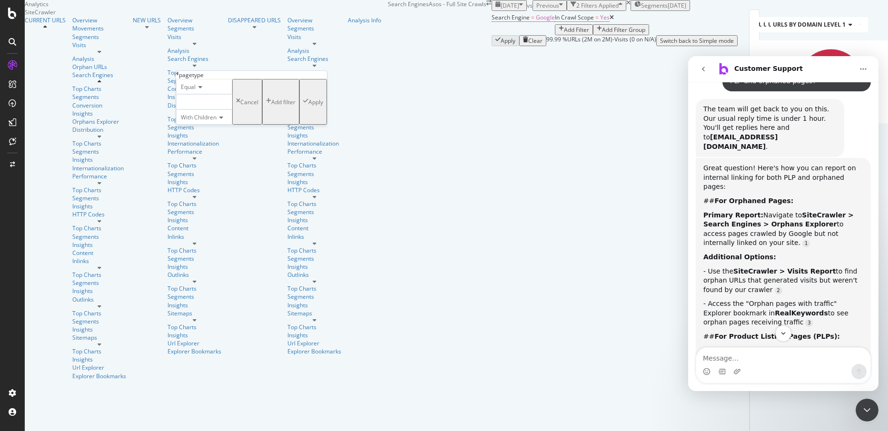
click at [218, 109] on div at bounding box center [204, 101] width 56 height 15
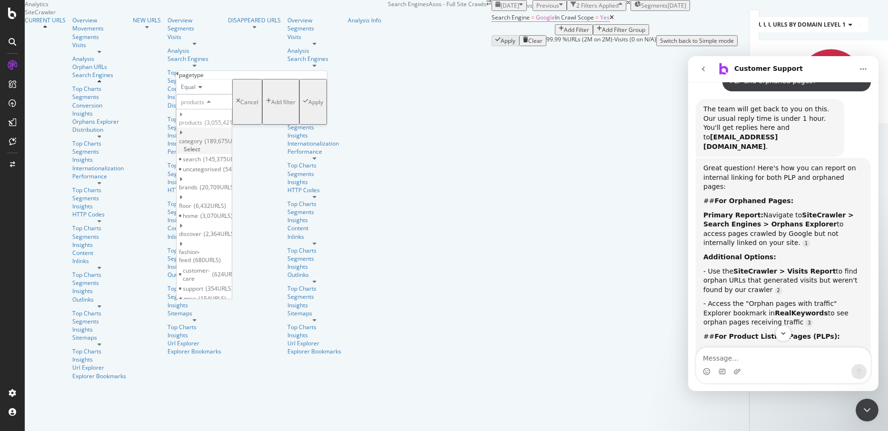
click at [200, 148] on span "Select" at bounding box center [192, 149] width 17 height 8
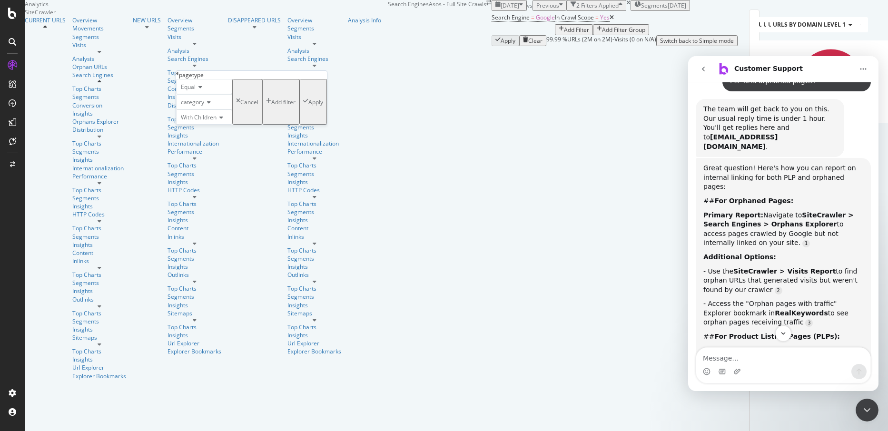
click at [308, 106] on div "Apply" at bounding box center [315, 102] width 15 height 8
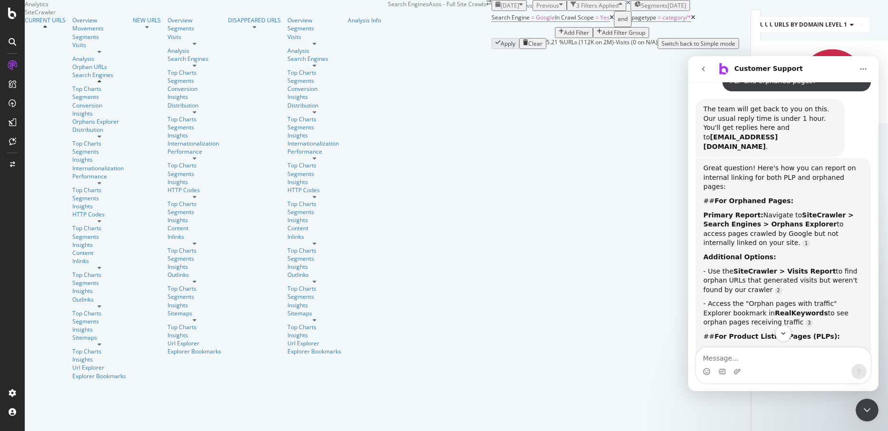
click at [500, 10] on span "[DATE]" at bounding box center [509, 5] width 19 height 8
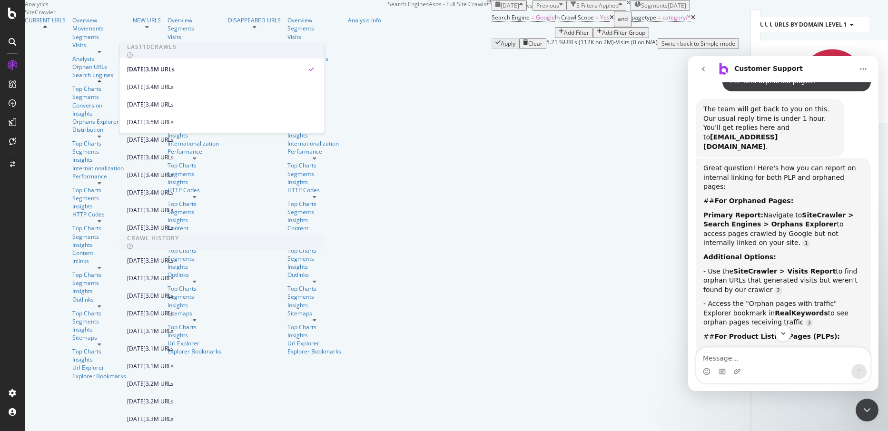
click at [500, 10] on span "[DATE]" at bounding box center [509, 5] width 19 height 8
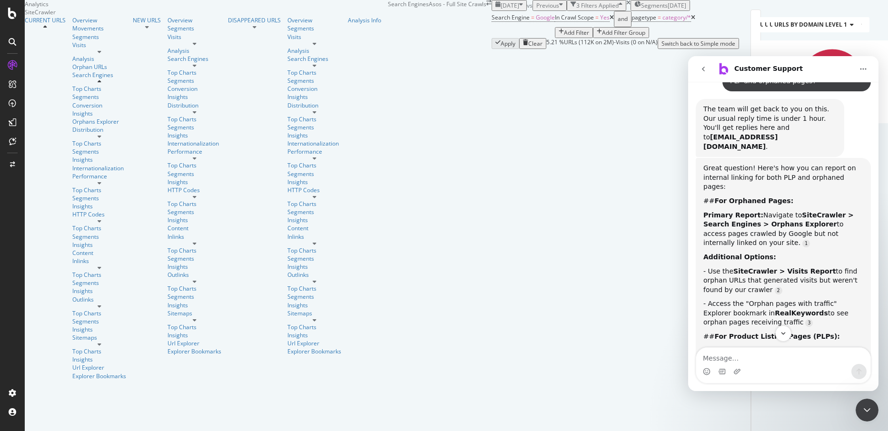
click at [536, 10] on span "Previous" at bounding box center [547, 5] width 23 height 8
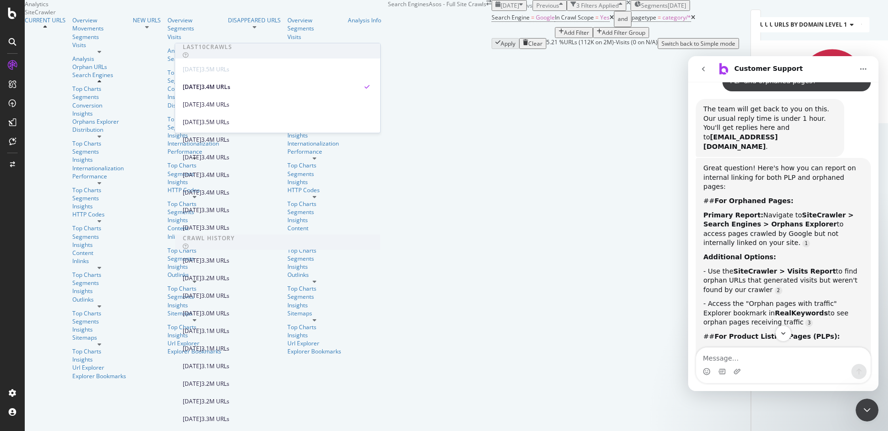
click at [500, 10] on span "[DATE]" at bounding box center [509, 5] width 19 height 8
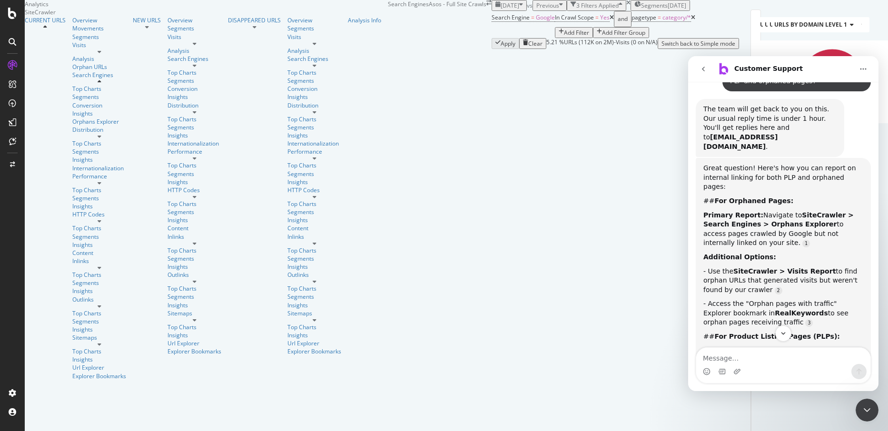
click at [536, 10] on span "Previous" at bounding box center [547, 5] width 23 height 8
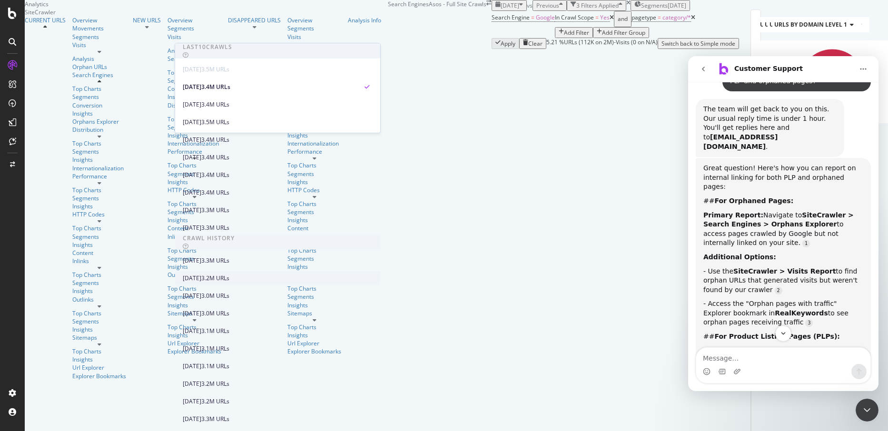
scroll to position [190, 0]
click at [201, 292] on div "[DATE]" at bounding box center [192, 296] width 19 height 9
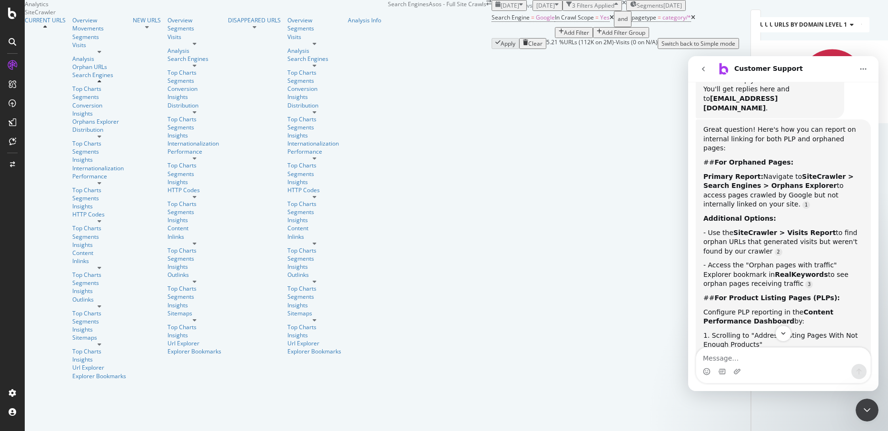
scroll to position [60, 0]
click at [872, 417] on div "Close Intercom Messenger" at bounding box center [866, 410] width 23 height 23
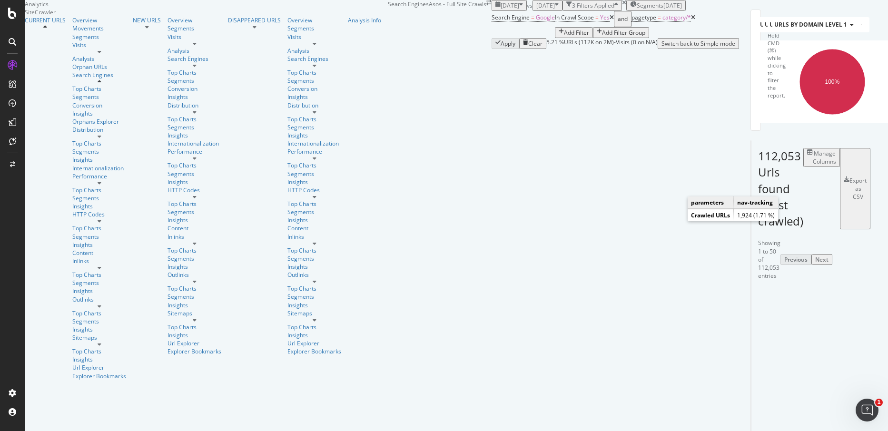
scroll to position [0, 0]
click at [865, 408] on icon "Open Intercom Messenger" at bounding box center [867, 410] width 16 height 16
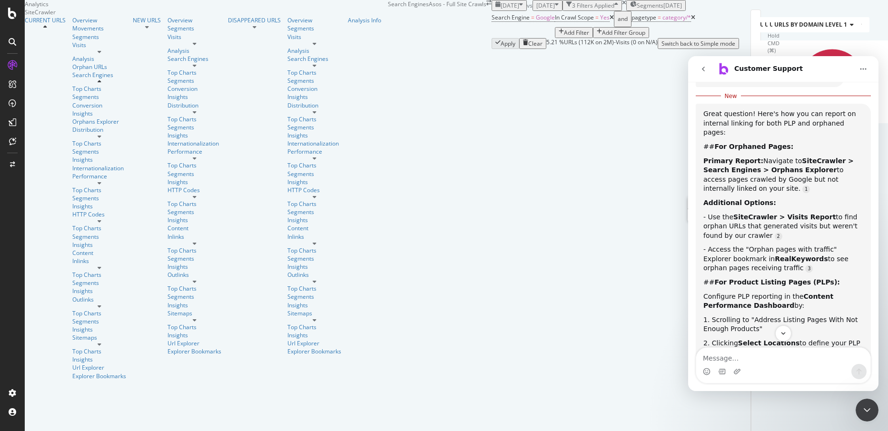
scroll to position [157, 0]
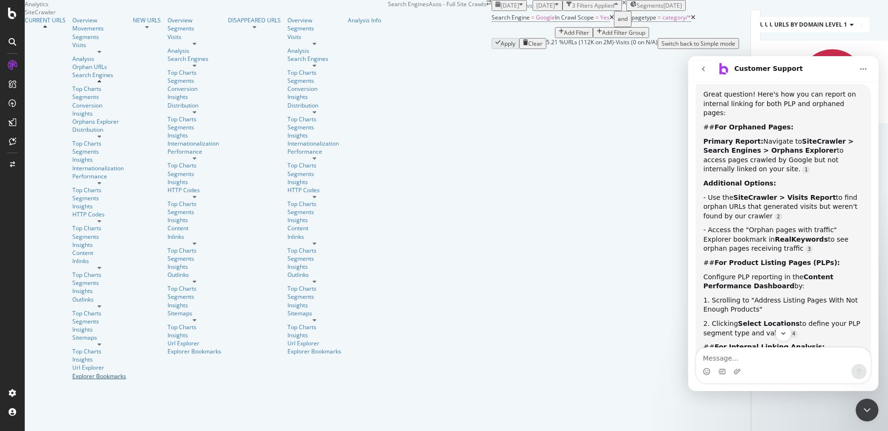
click at [72, 372] on div "Explorer Bookmarks" at bounding box center [99, 376] width 54 height 8
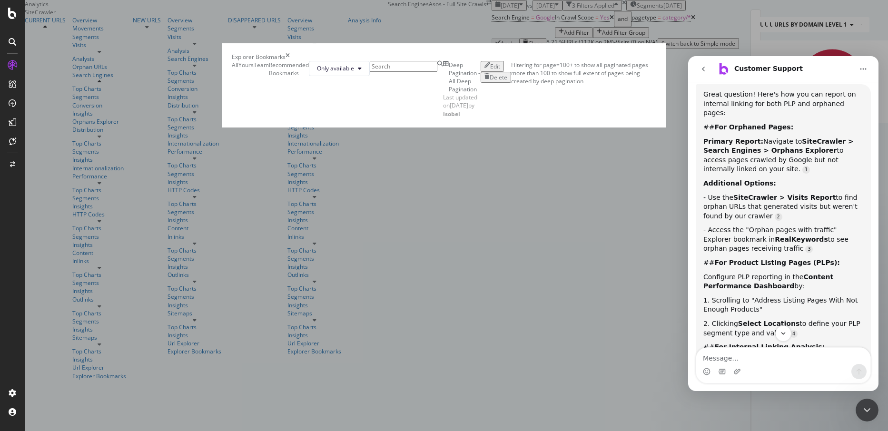
click at [370, 72] on input "modal" at bounding box center [404, 66] width 68 height 11
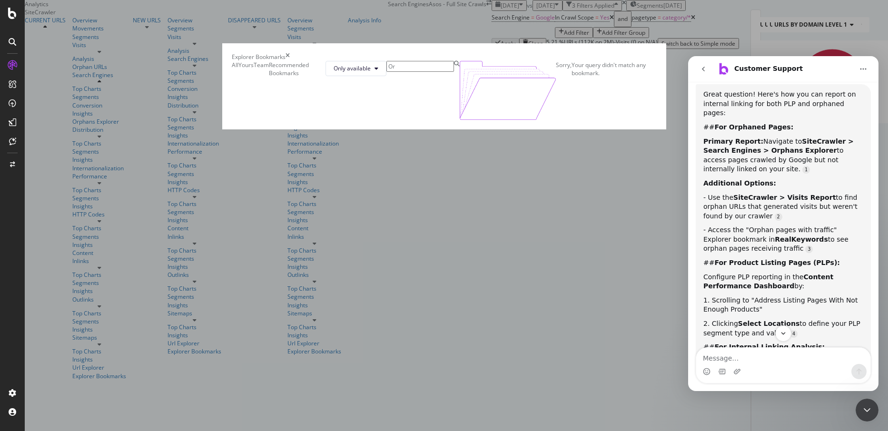
type input "O"
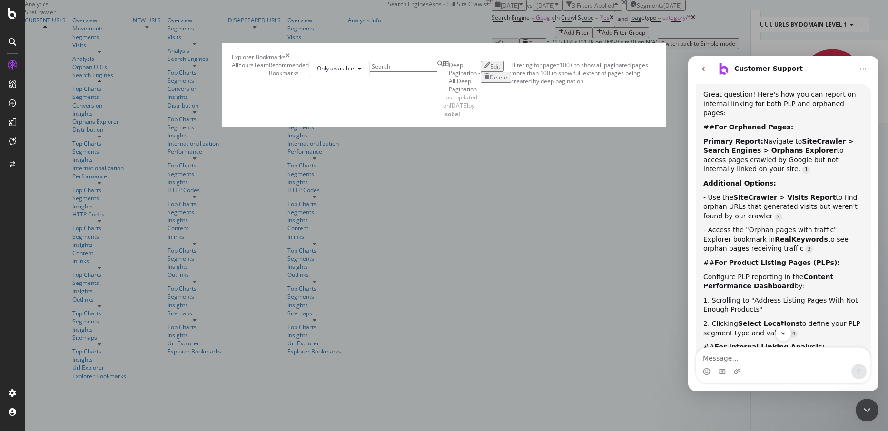
click at [866, 414] on icon "Close Intercom Messenger" at bounding box center [866, 409] width 11 height 11
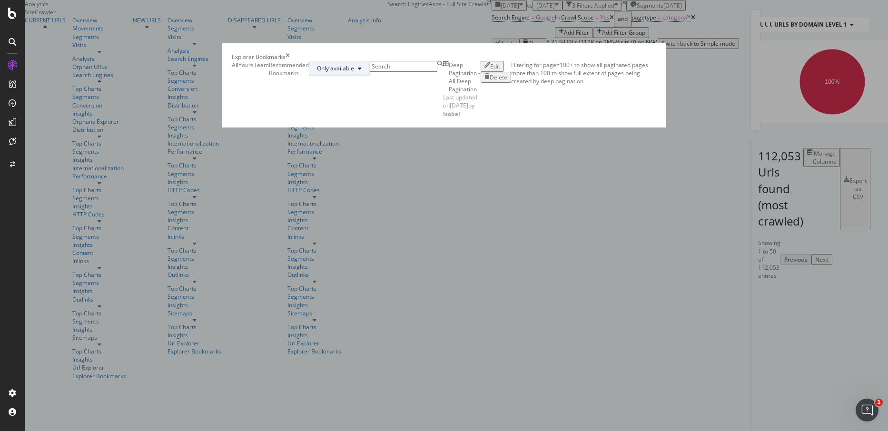
click at [354, 69] on span "Only available" at bounding box center [335, 68] width 37 height 8
click at [694, 88] on span "All" at bounding box center [695, 91] width 38 height 9
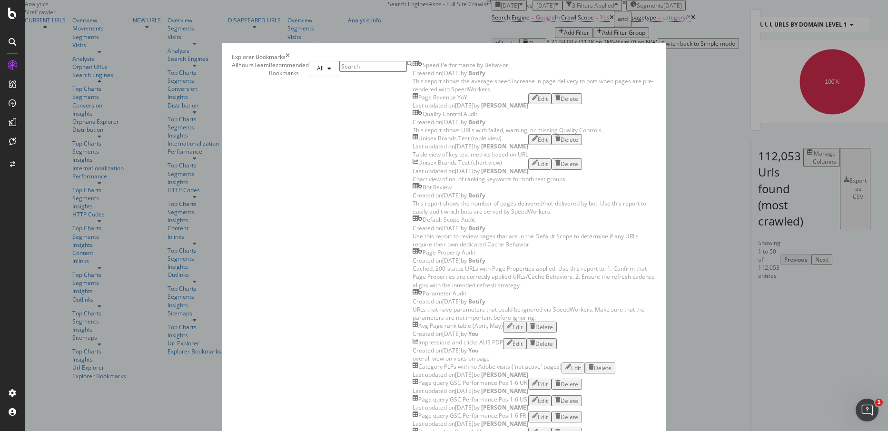
click at [868, 413] on icon "Open Intercom Messenger" at bounding box center [867, 410] width 16 height 16
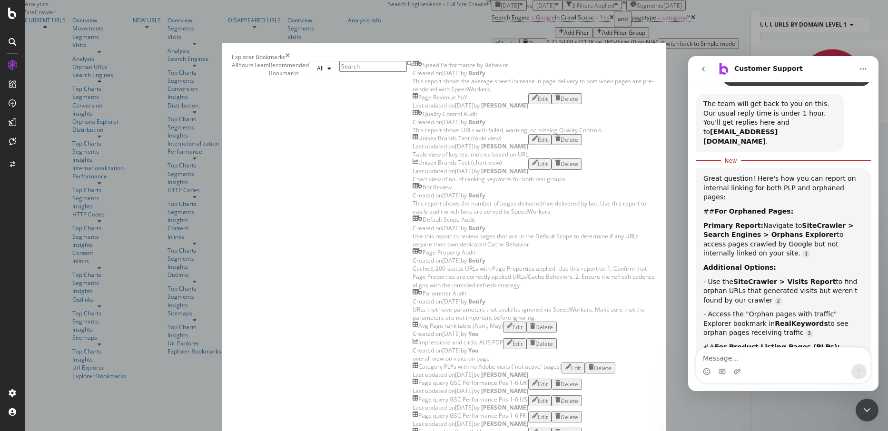
scroll to position [138, 0]
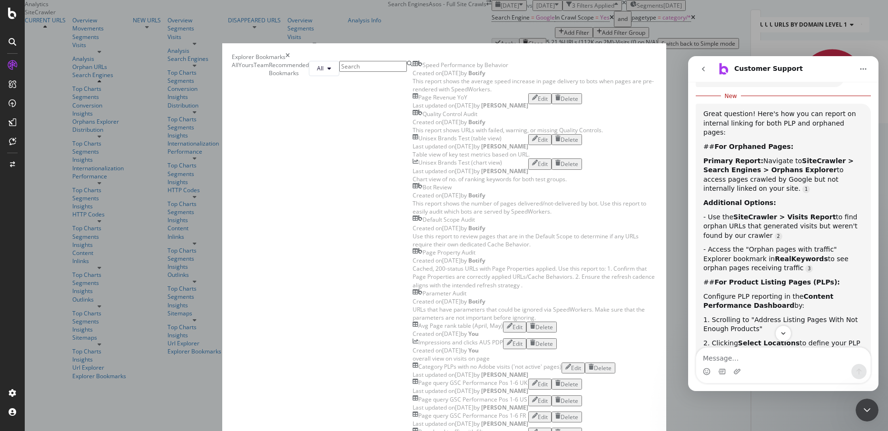
click at [339, 72] on input "modal" at bounding box center [373, 66] width 68 height 11
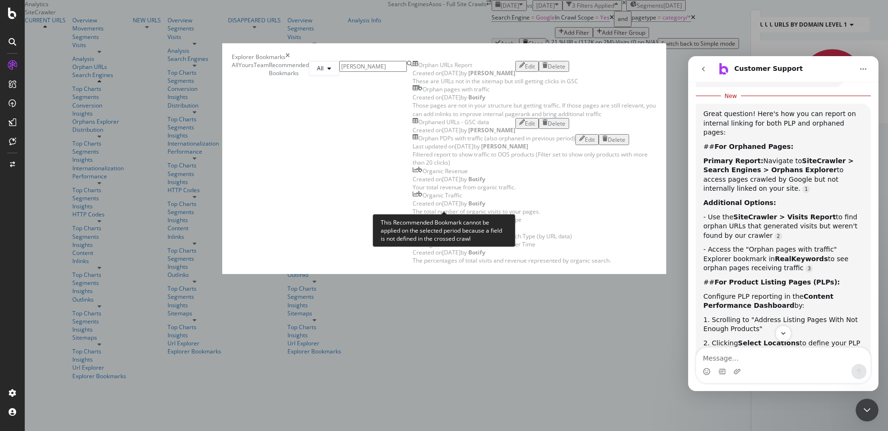
type input "[PERSON_NAME]"
click at [412, 117] on div "Those pages are not in your structure but getting traffic. If those pages are s…" at bounding box center [534, 109] width 244 height 16
click at [412, 101] on div "Created on [DATE] by Botify" at bounding box center [450, 97] width 77 height 8
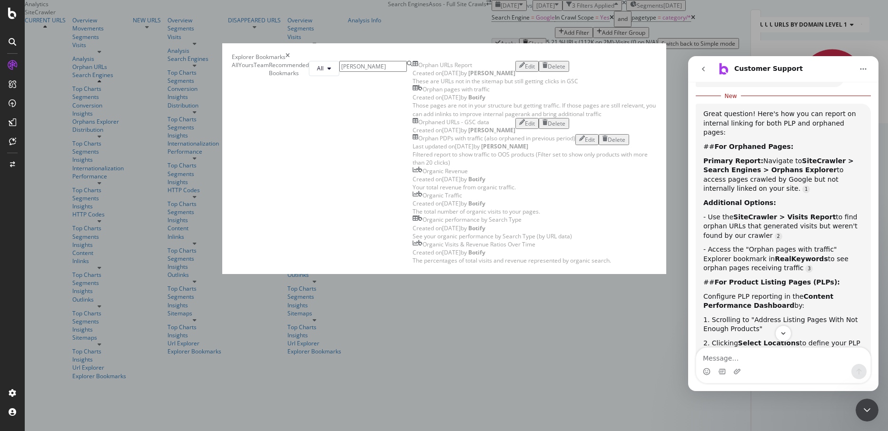
click at [290, 53] on div "times" at bounding box center [287, 57] width 4 height 8
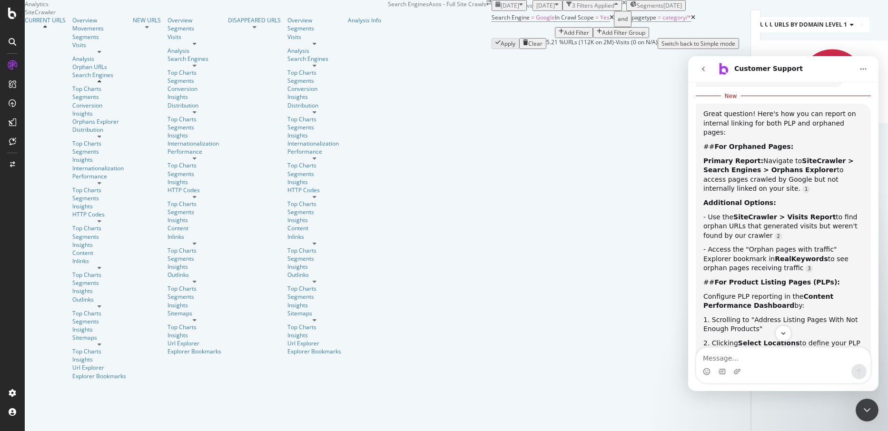
click at [536, 10] on span "[DATE]" at bounding box center [545, 5] width 19 height 8
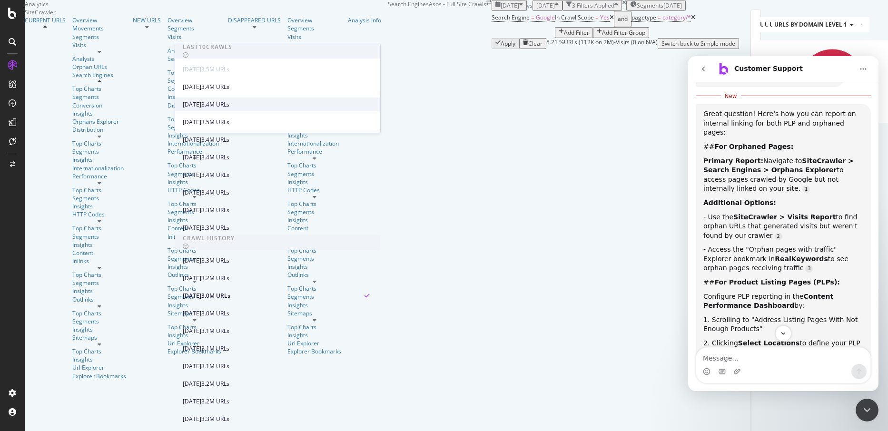
click at [201, 107] on div "[DATE]" at bounding box center [192, 104] width 19 height 9
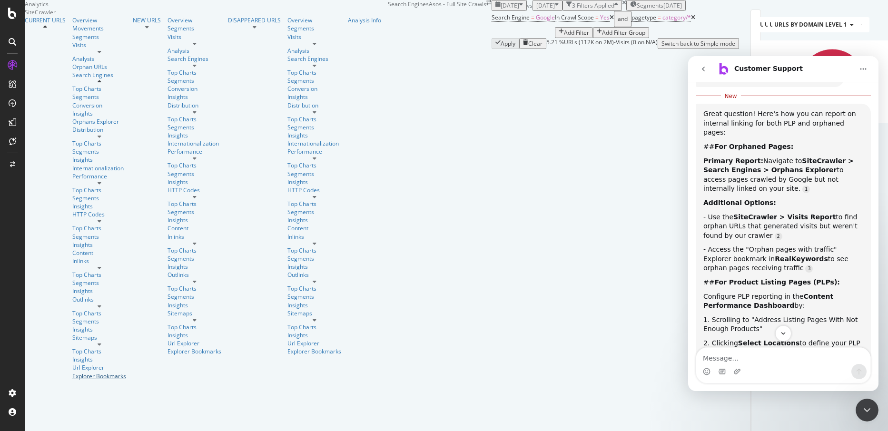
click at [73, 372] on div "Explorer Bookmarks" at bounding box center [99, 376] width 54 height 8
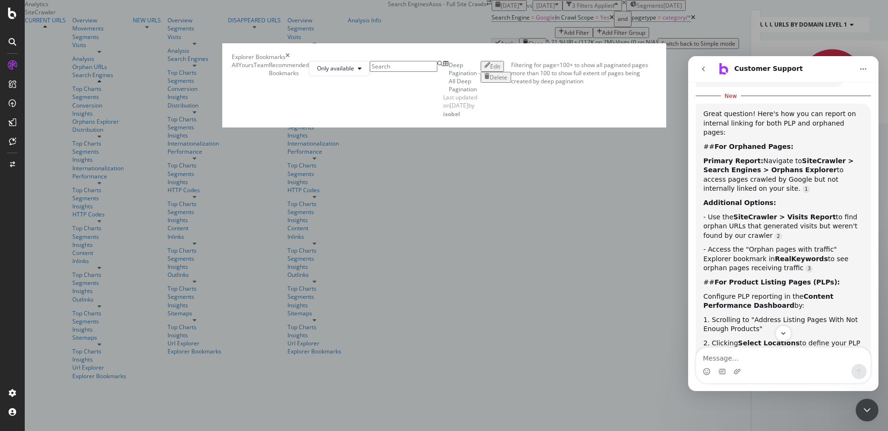
click at [370, 72] on input "modal" at bounding box center [404, 66] width 68 height 11
drag, startPoint x: 877, startPoint y: 414, endPoint x: 10, endPoint y: 18, distance: 953.3
click at [877, 414] on div at bounding box center [866, 410] width 23 height 23
click at [863, 418] on div "Close Intercom Messenger" at bounding box center [866, 410] width 23 height 23
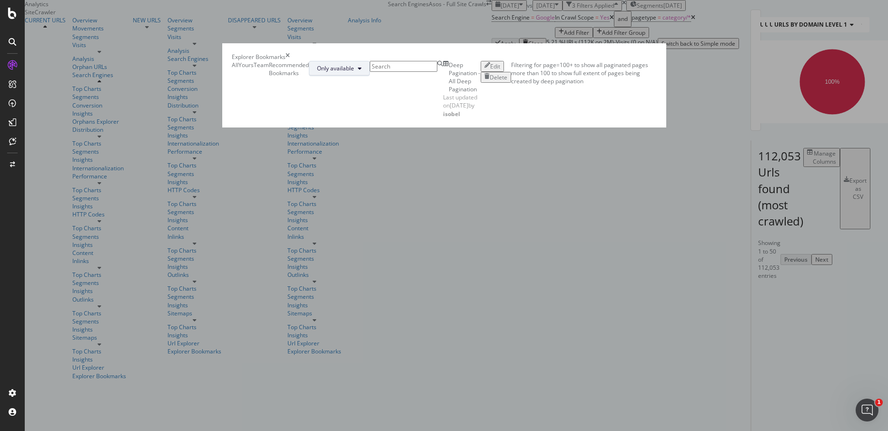
click at [354, 69] on span "Only available" at bounding box center [335, 68] width 37 height 8
click at [681, 90] on span "All" at bounding box center [695, 91] width 38 height 9
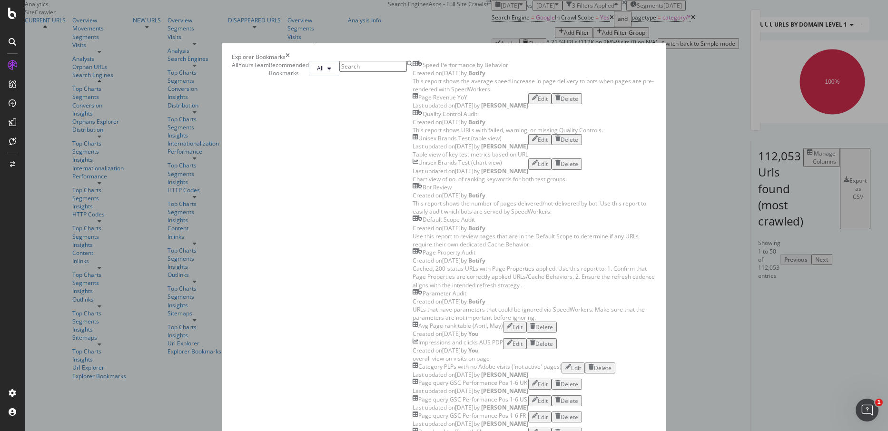
click at [339, 72] on input "modal" at bounding box center [373, 66] width 68 height 11
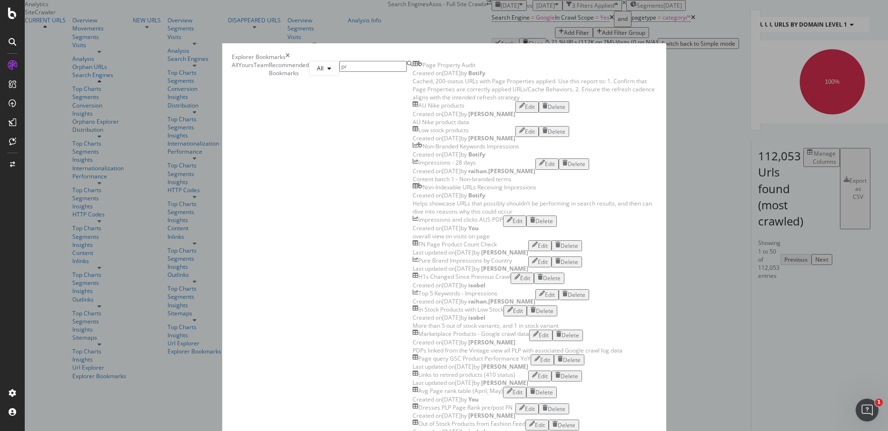
type input "p"
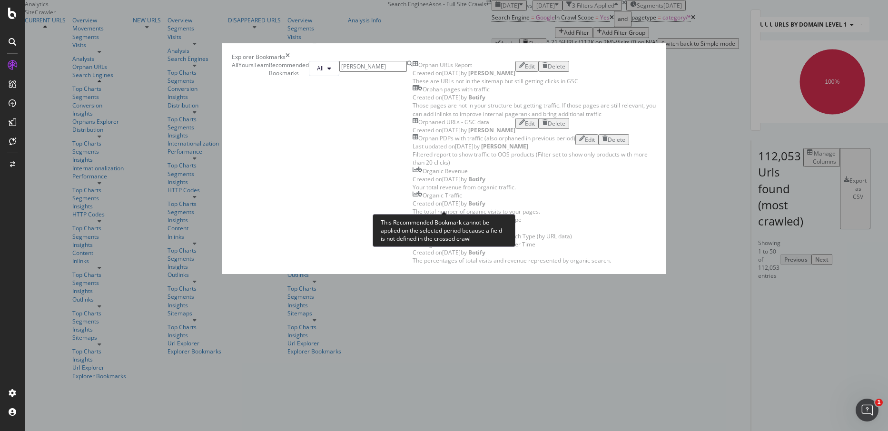
type input "[PERSON_NAME]"
click at [422, 93] on div "Orphan pages with traffic" at bounding box center [455, 89] width 67 height 8
click at [412, 117] on div "Those pages are not in your structure but getting traffic. If those pages are s…" at bounding box center [534, 109] width 244 height 16
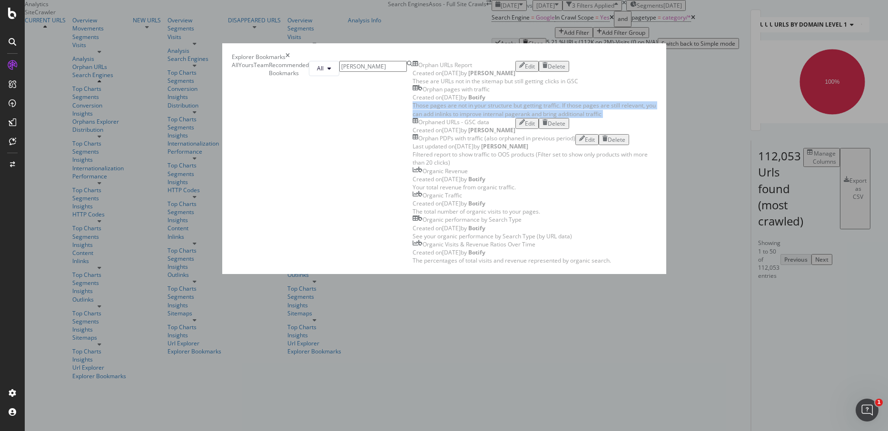
click at [872, 412] on div "Open Intercom Messenger" at bounding box center [866, 409] width 31 height 31
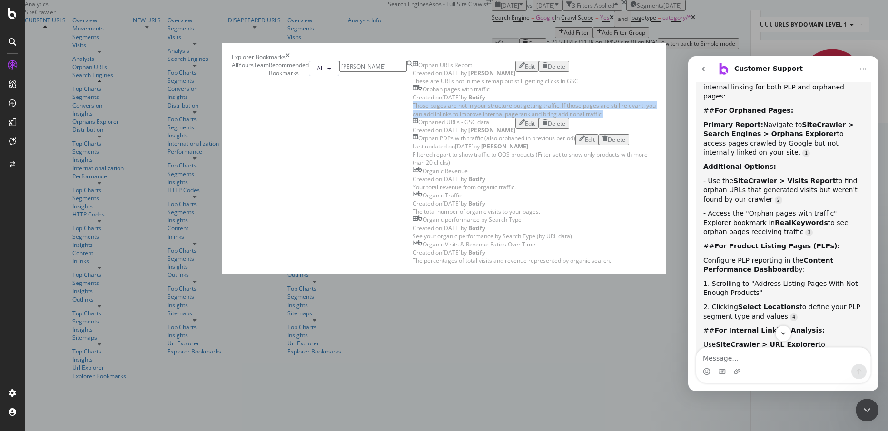
scroll to position [175, 0]
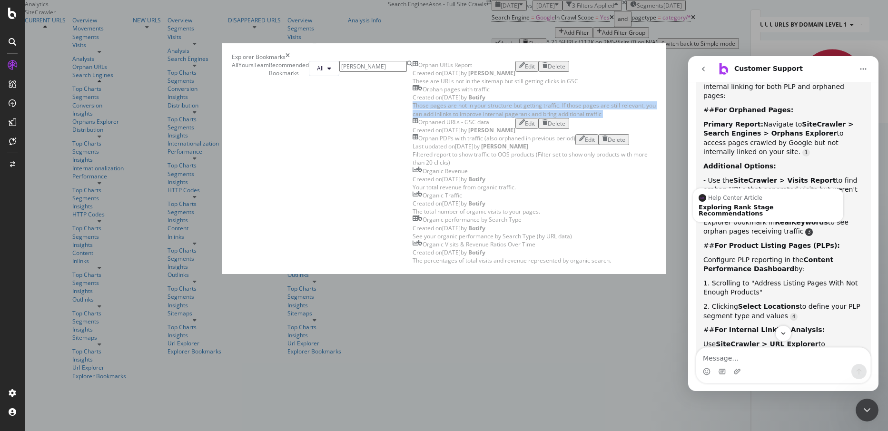
click at [805, 228] on link "Source reference 9276113:" at bounding box center [809, 232] width 8 height 8
click at [760, 204] on div "Exploring Rank Stage Recommendations" at bounding box center [767, 210] width 139 height 12
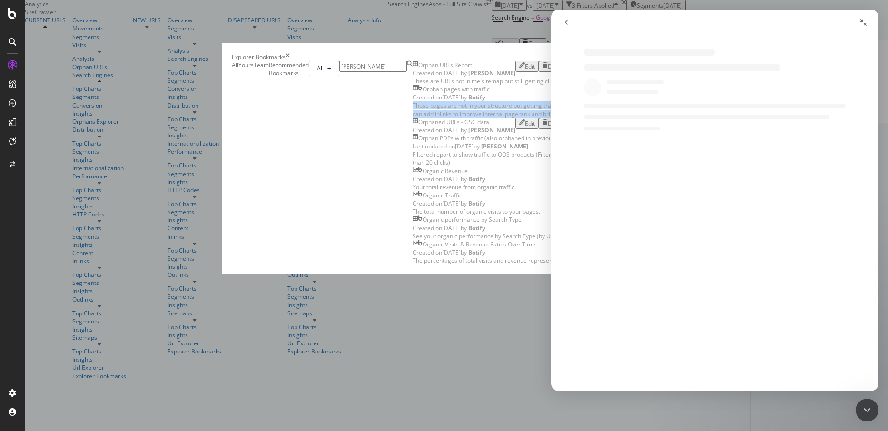
click at [565, 23] on icon "go back" at bounding box center [566, 23] width 8 height 8
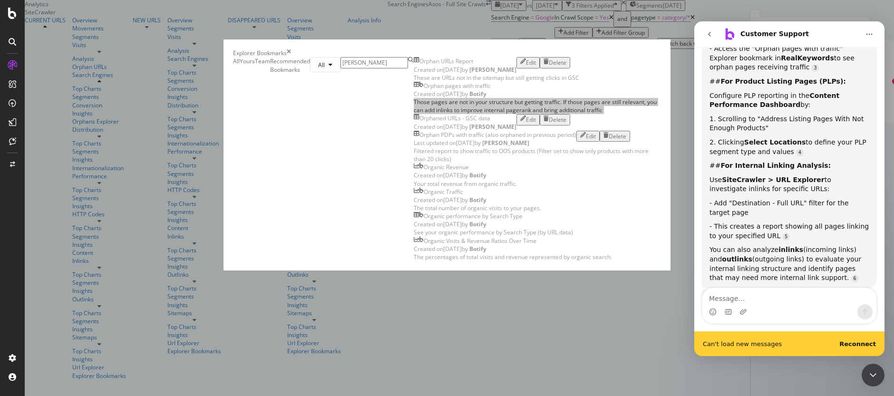
scroll to position [329, 0]
